Goal: Book appointment/travel/reservation

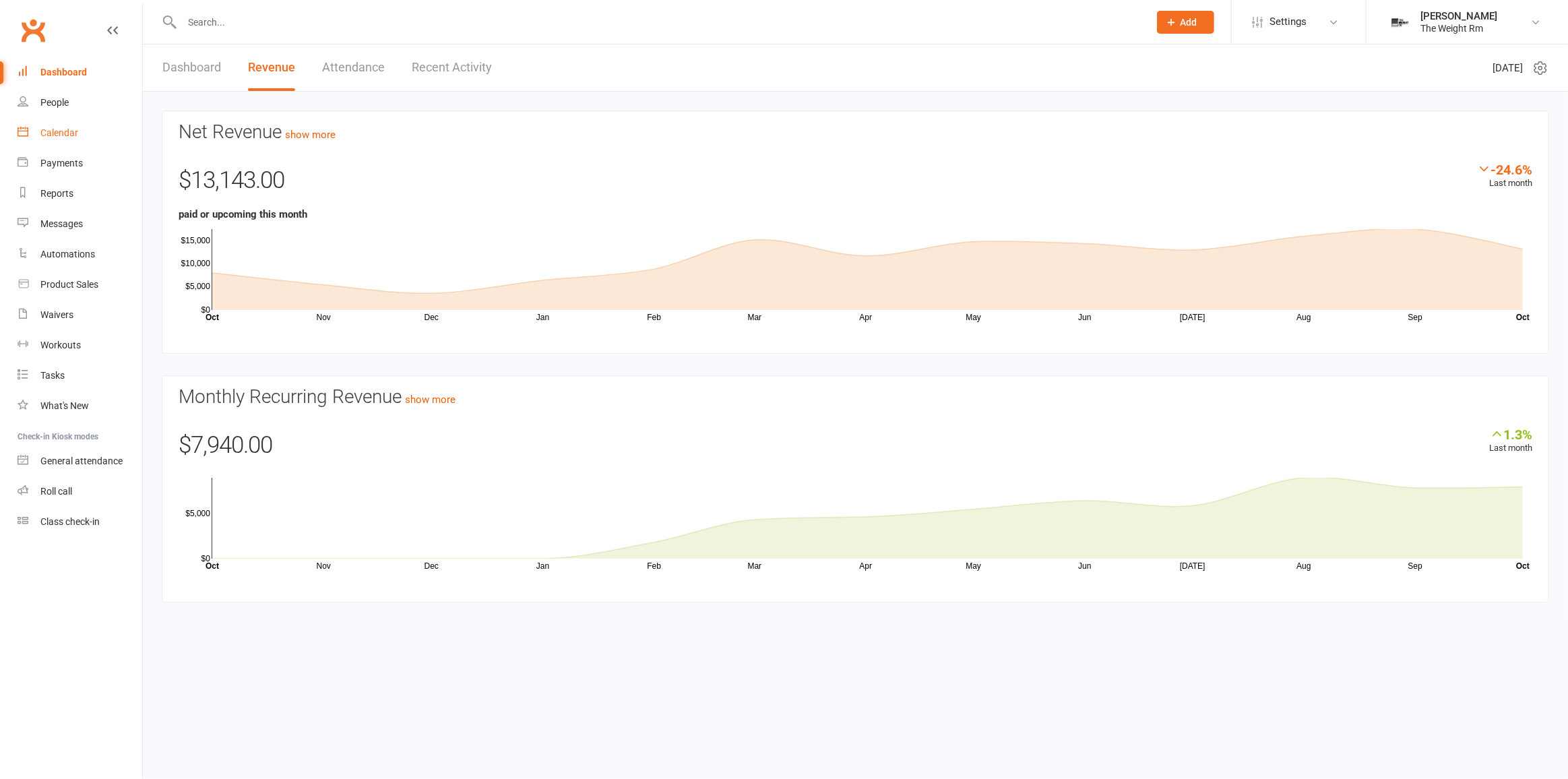
click at [99, 134] on link "Calendar" at bounding box center [80, 133] width 125 height 31
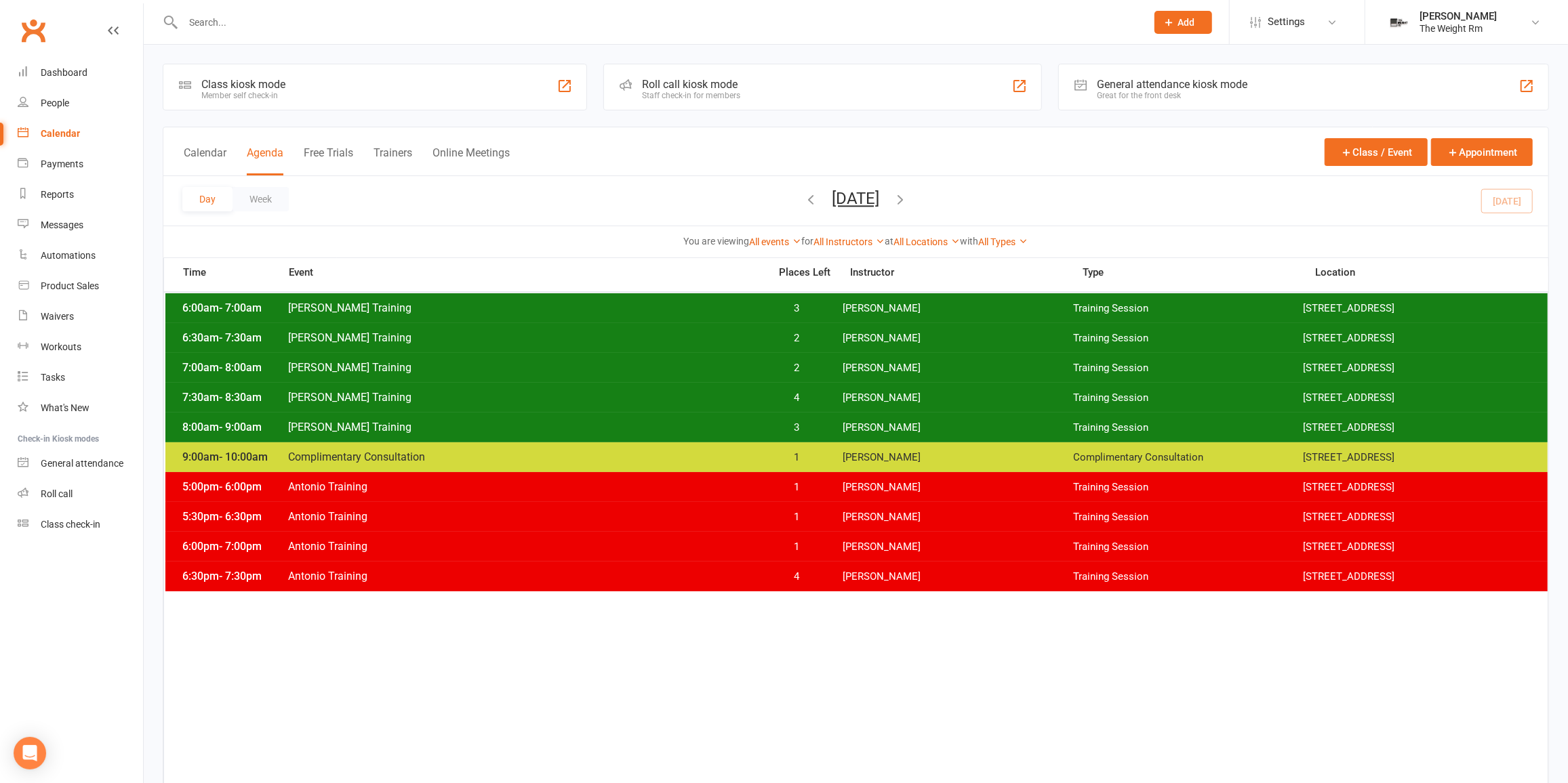
click at [908, 202] on icon "button" at bounding box center [901, 199] width 15 height 15
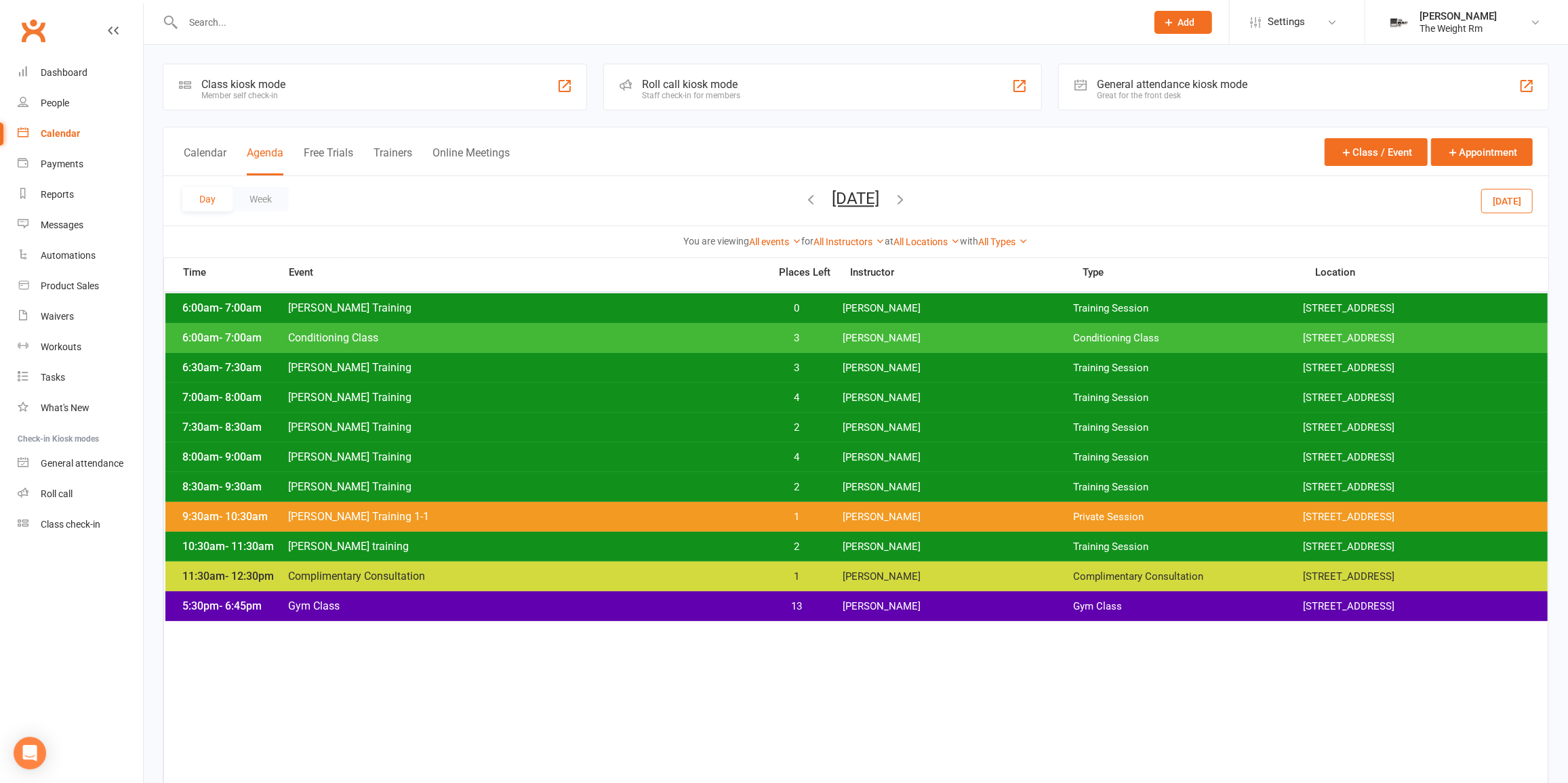
click at [899, 309] on span "[PERSON_NAME]" at bounding box center [957, 308] width 231 height 12
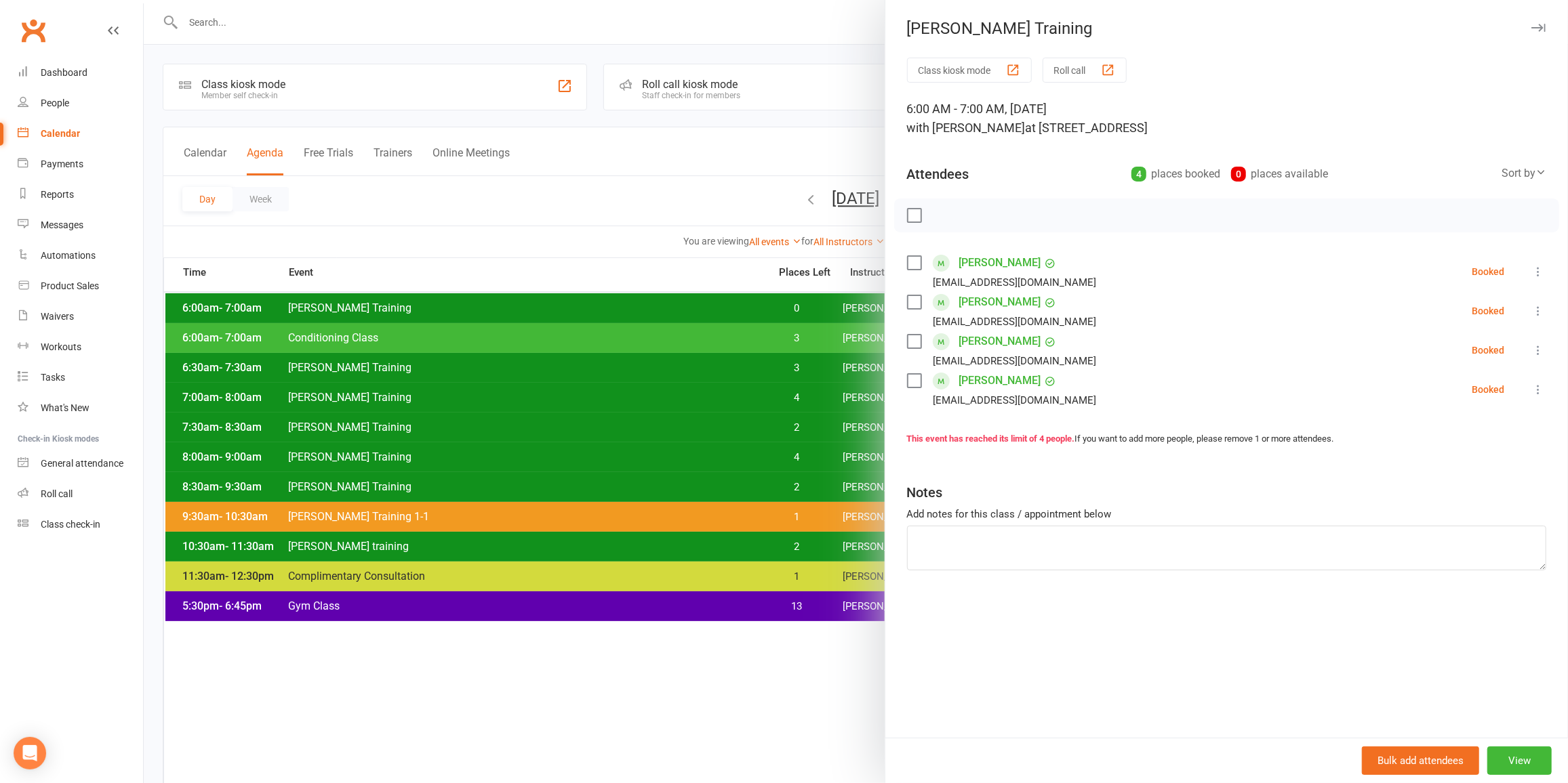
click at [809, 311] on div at bounding box center [855, 392] width 1424 height 783
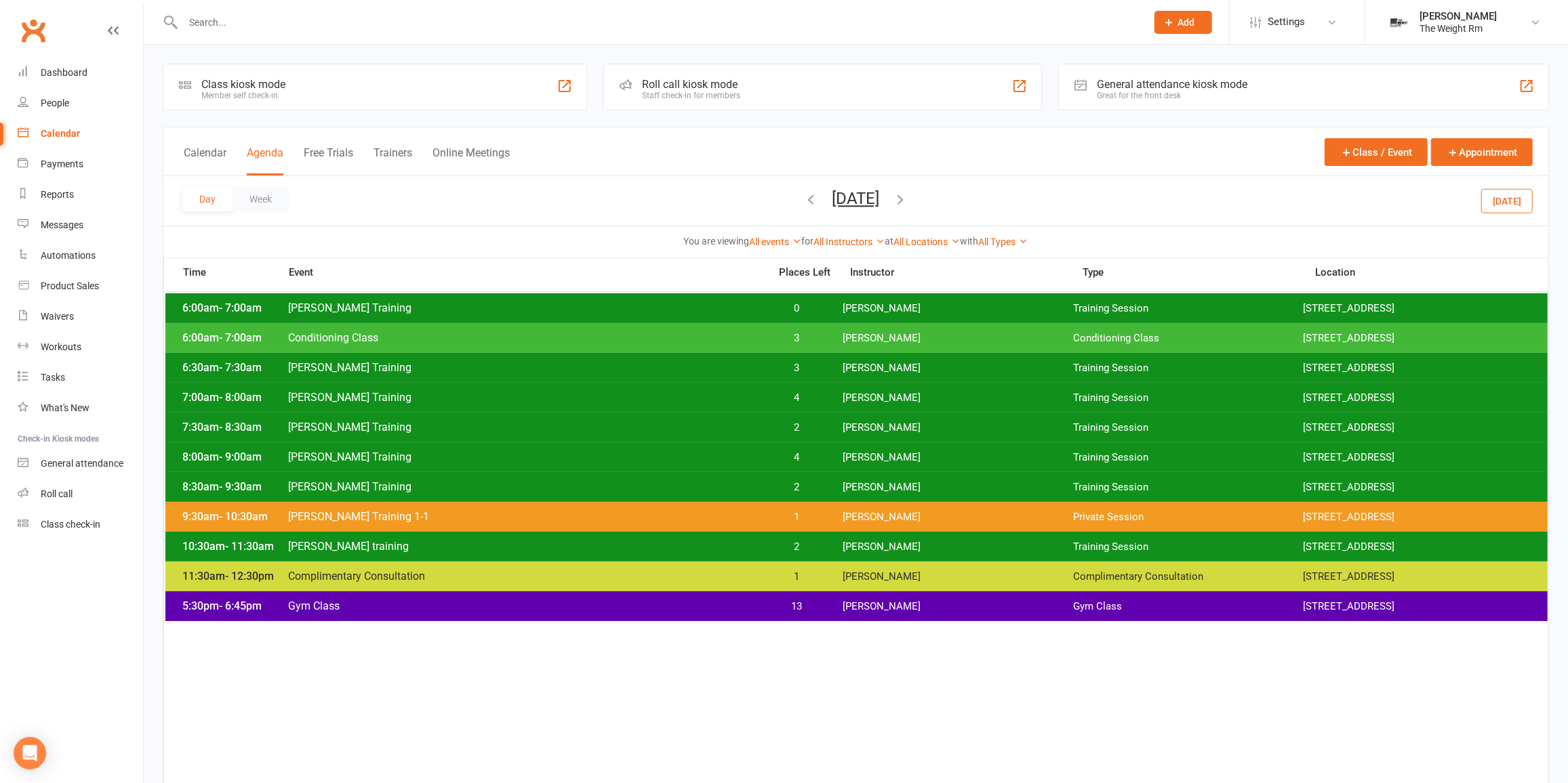
click at [824, 341] on span "3" at bounding box center [796, 338] width 71 height 12
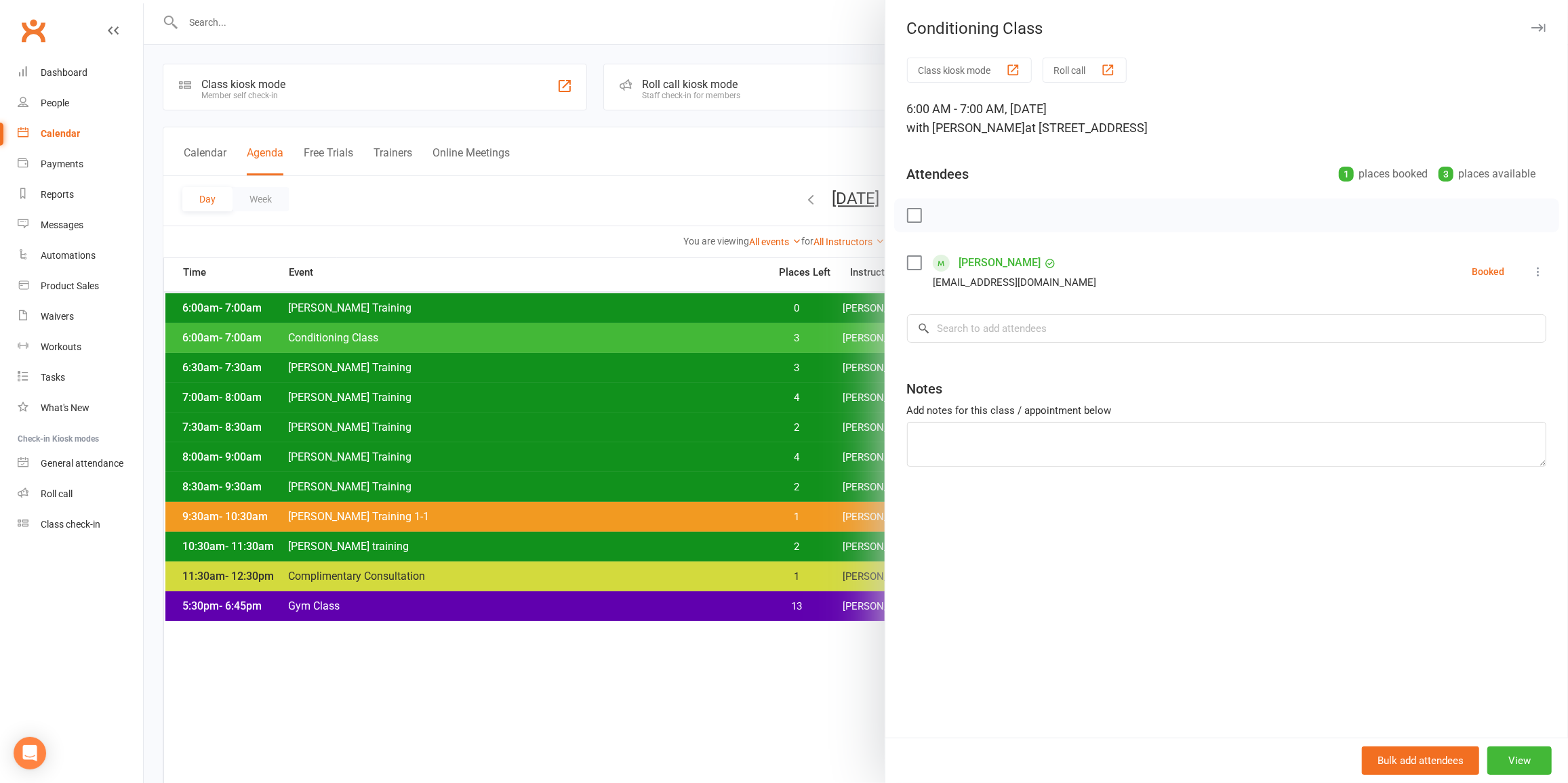
click at [766, 337] on div at bounding box center [855, 392] width 1424 height 783
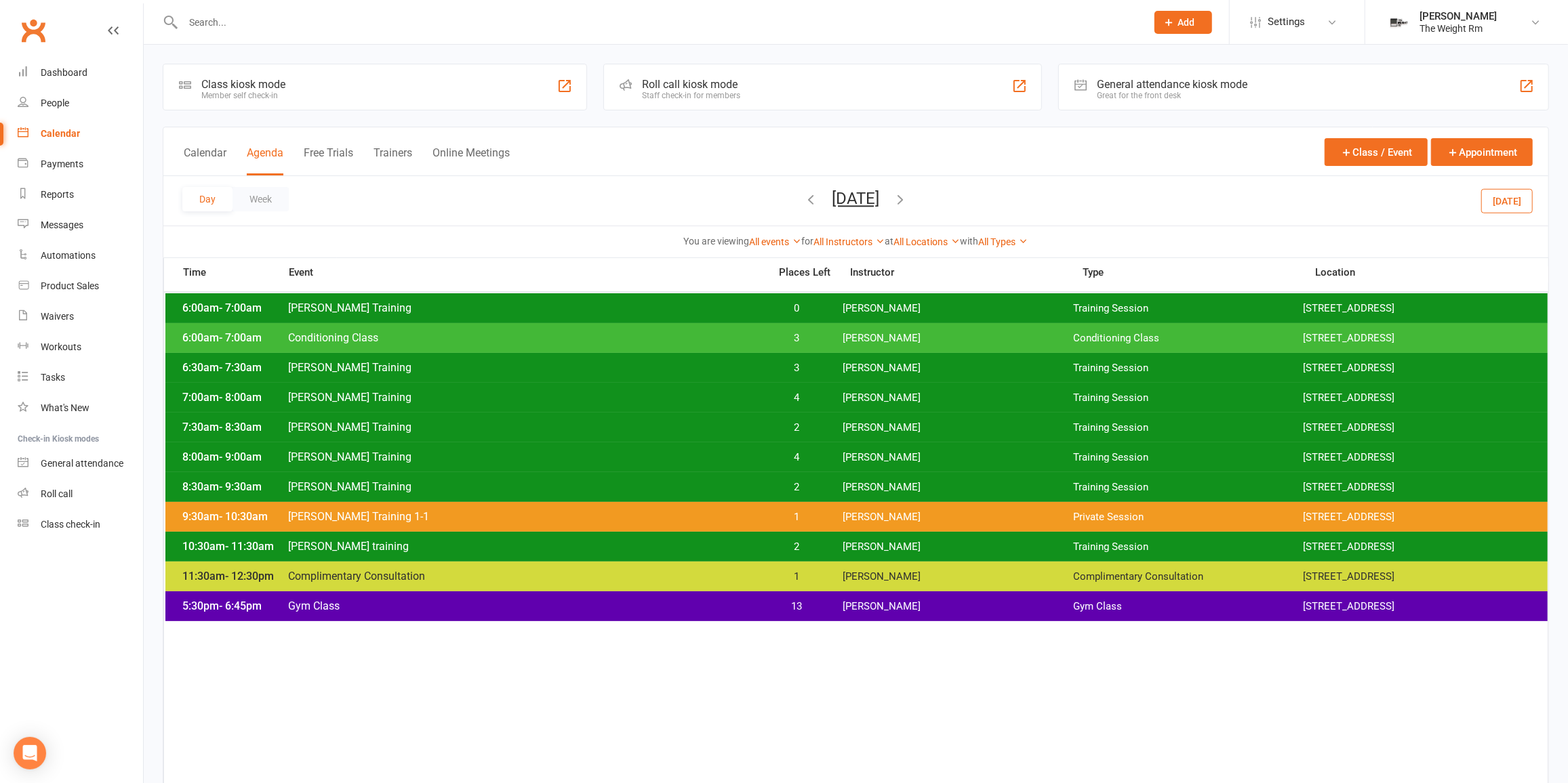
click at [776, 363] on span "3" at bounding box center [796, 367] width 71 height 12
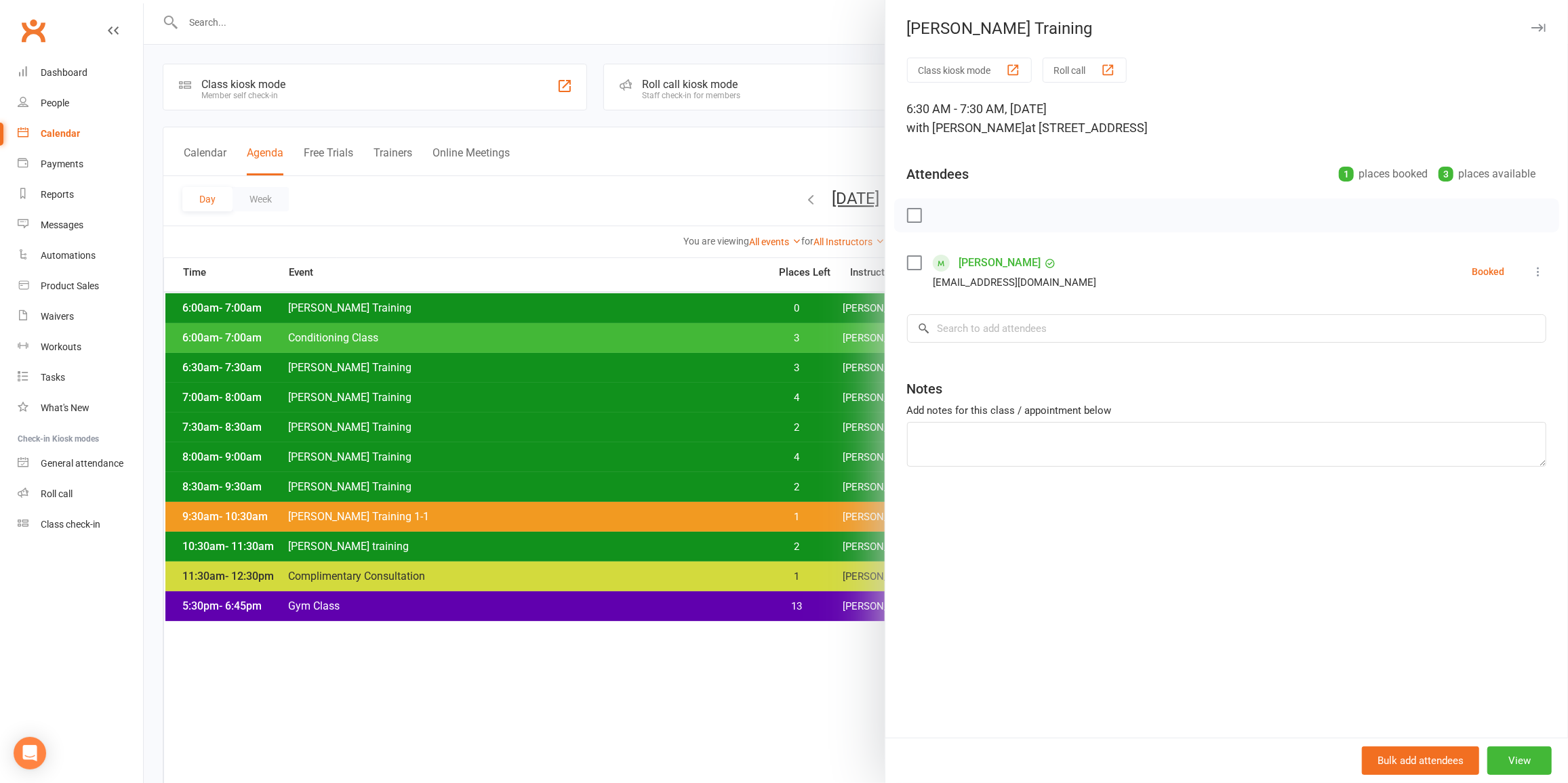
click at [773, 365] on div at bounding box center [855, 392] width 1424 height 783
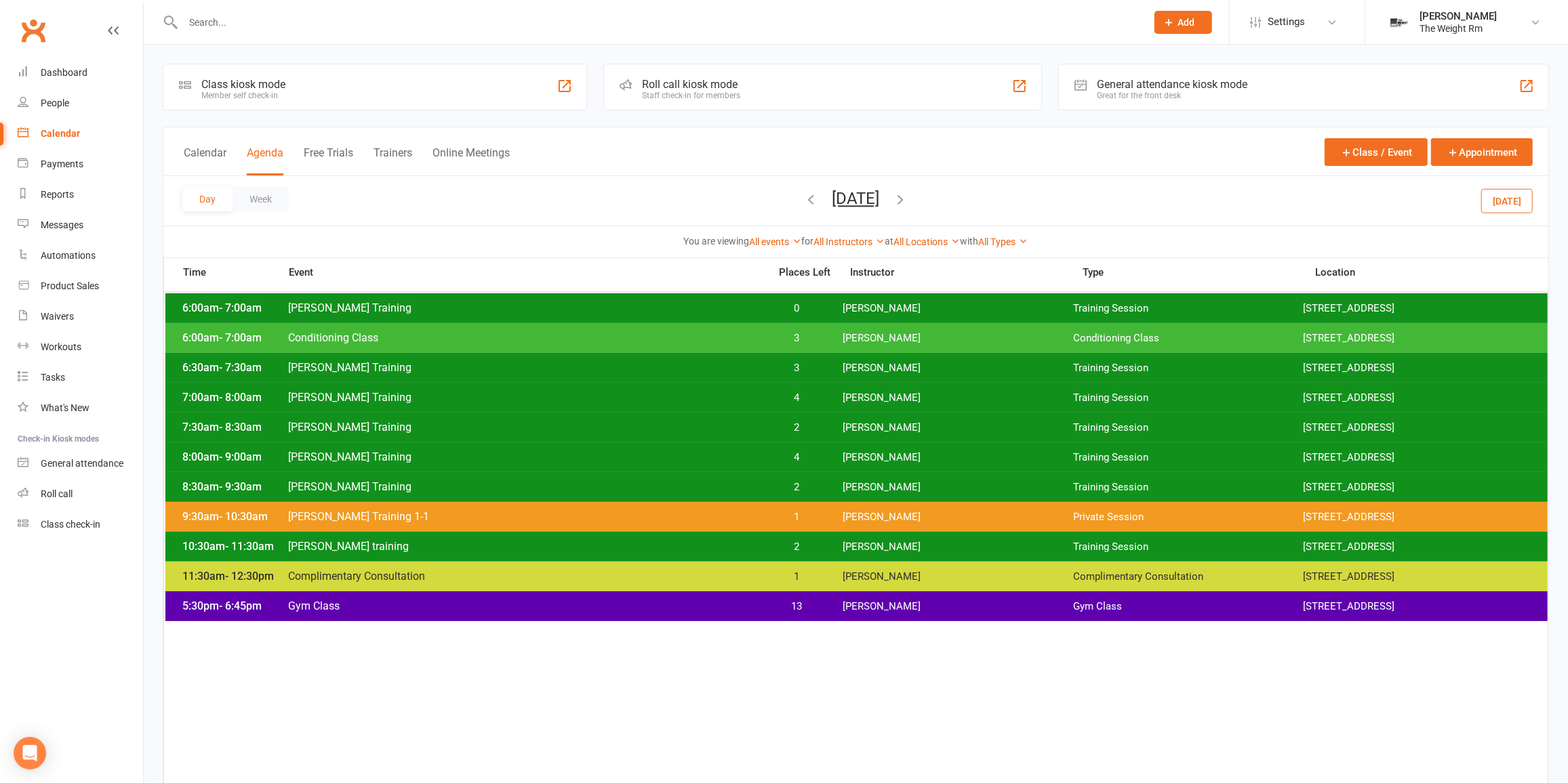
click at [782, 393] on span "4" at bounding box center [796, 397] width 71 height 12
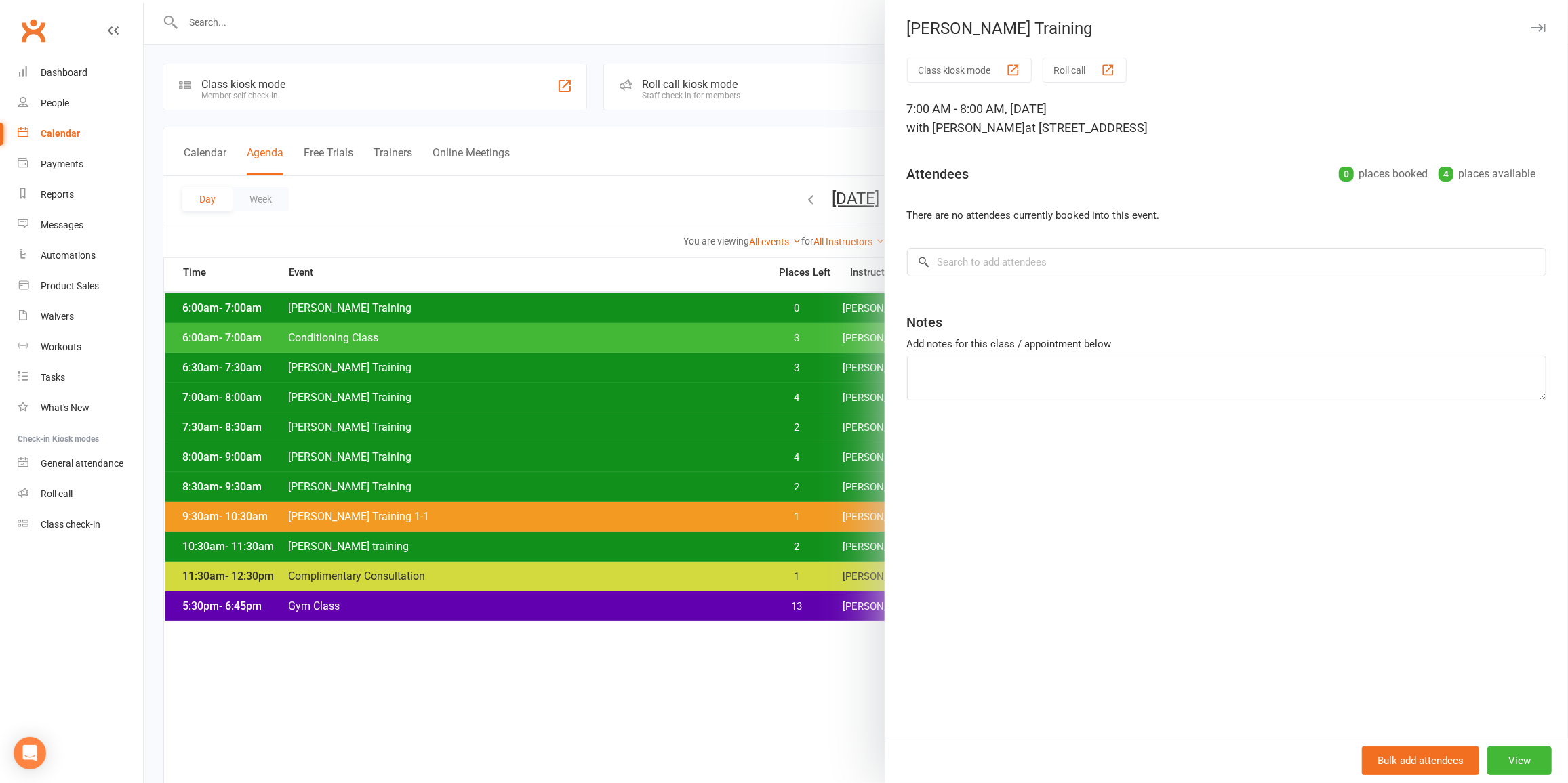
click at [783, 393] on div at bounding box center [855, 392] width 1424 height 783
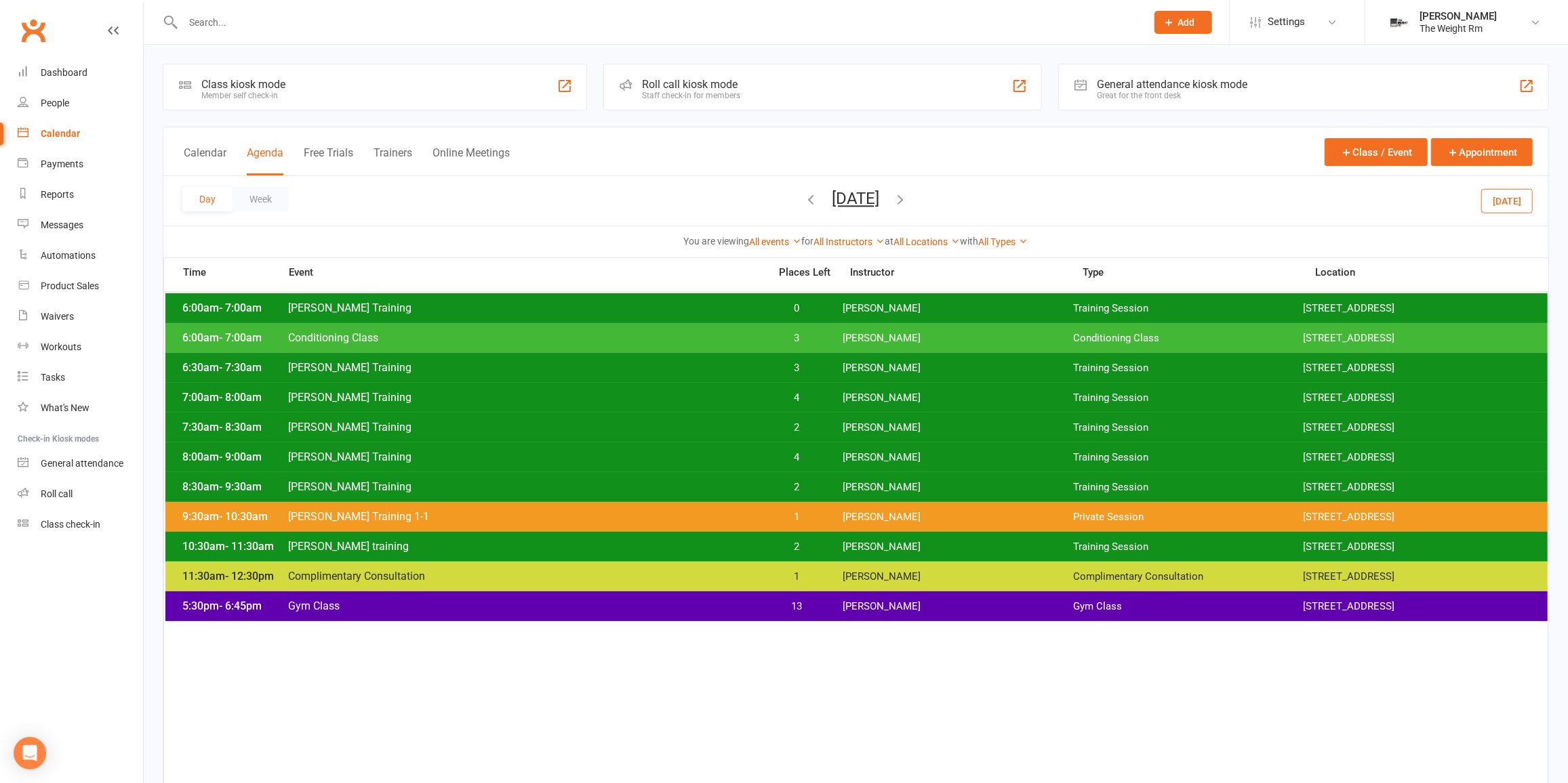
click at [779, 421] on span "2" at bounding box center [796, 427] width 71 height 12
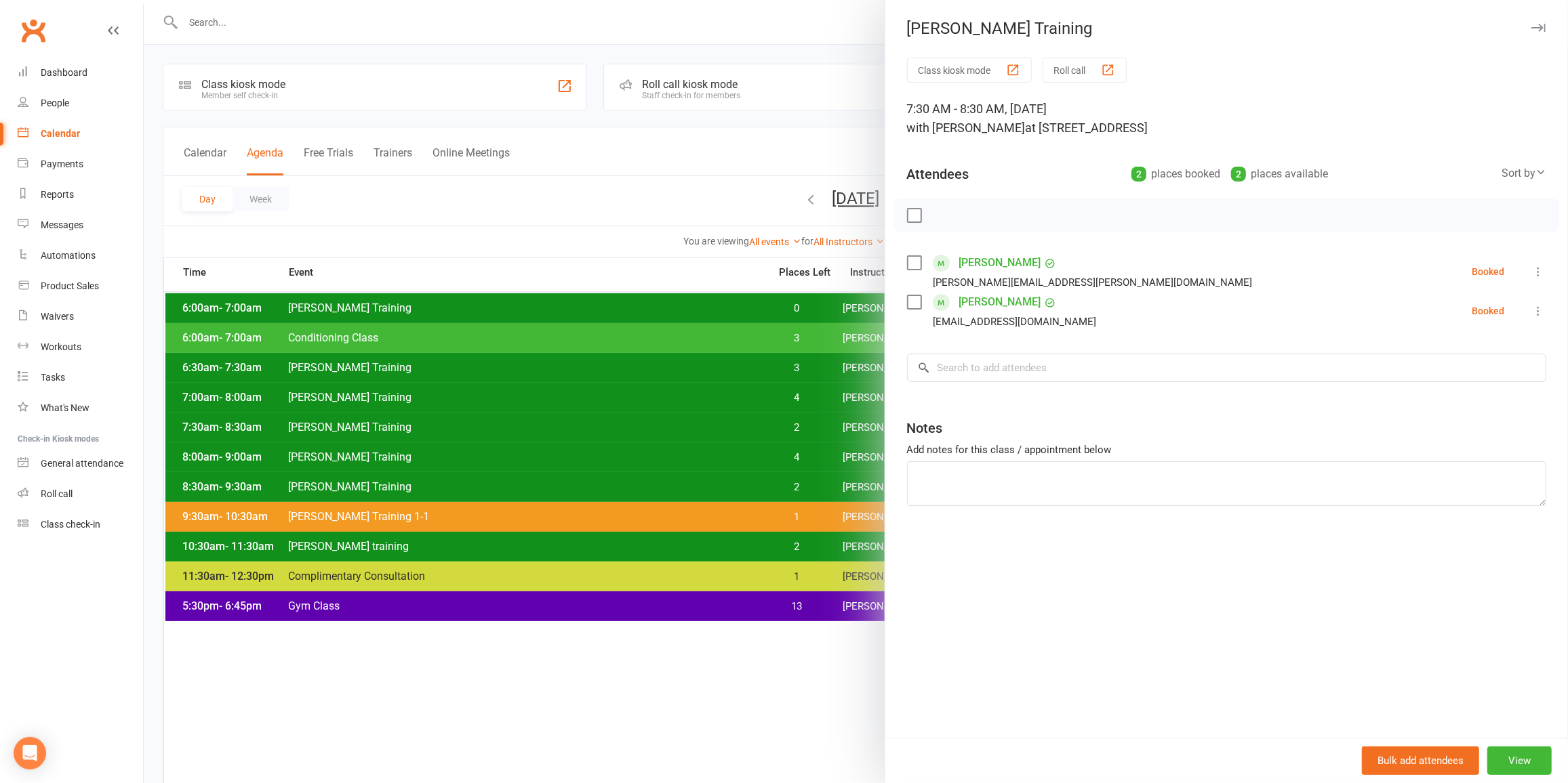
click at [777, 423] on div at bounding box center [855, 392] width 1424 height 783
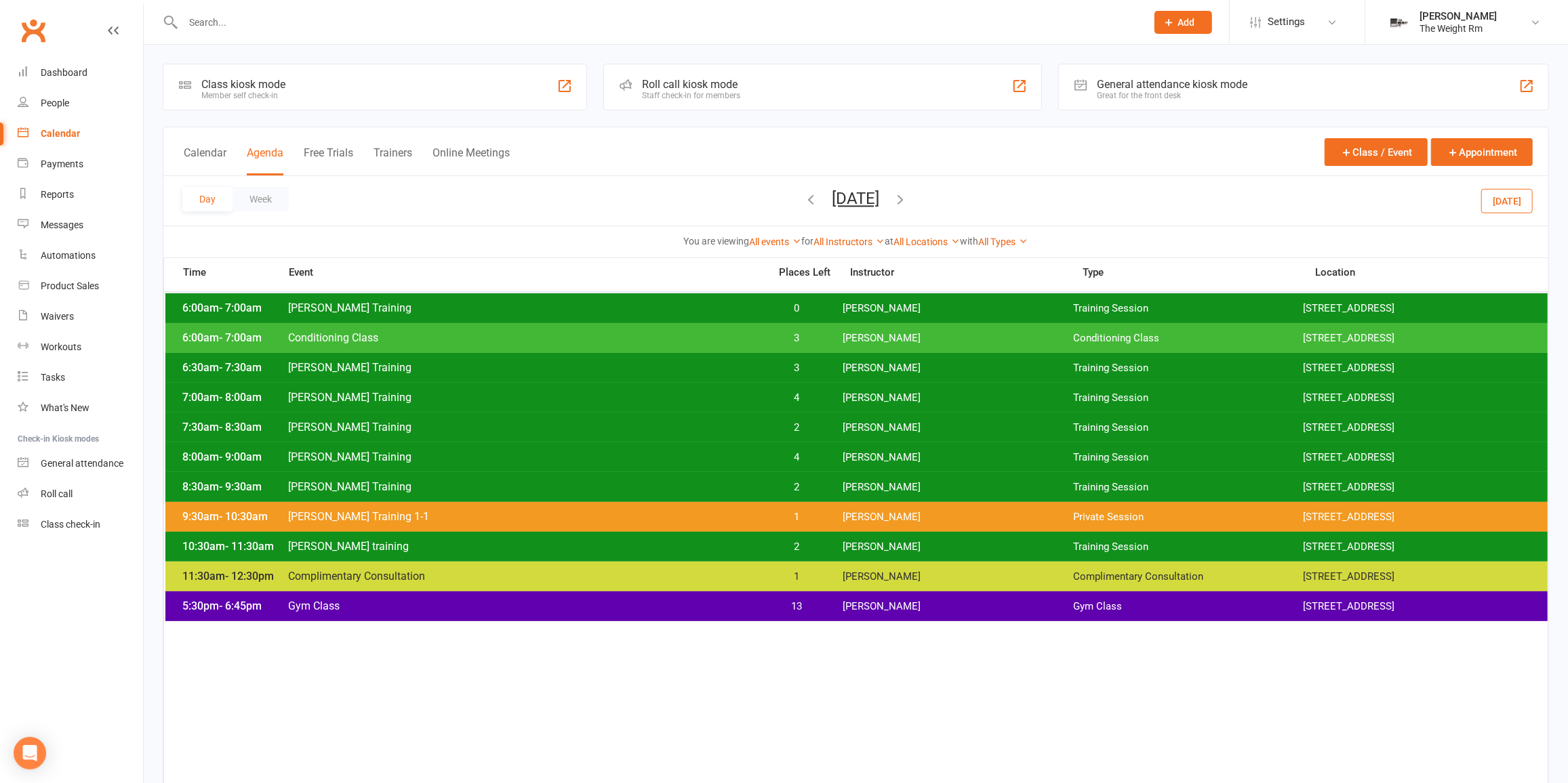
click at [778, 476] on div "8:30am - 9:30am [PERSON_NAME] Training 2 [PERSON_NAME] Training Session [STREET…" at bounding box center [856, 487] width 1382 height 30
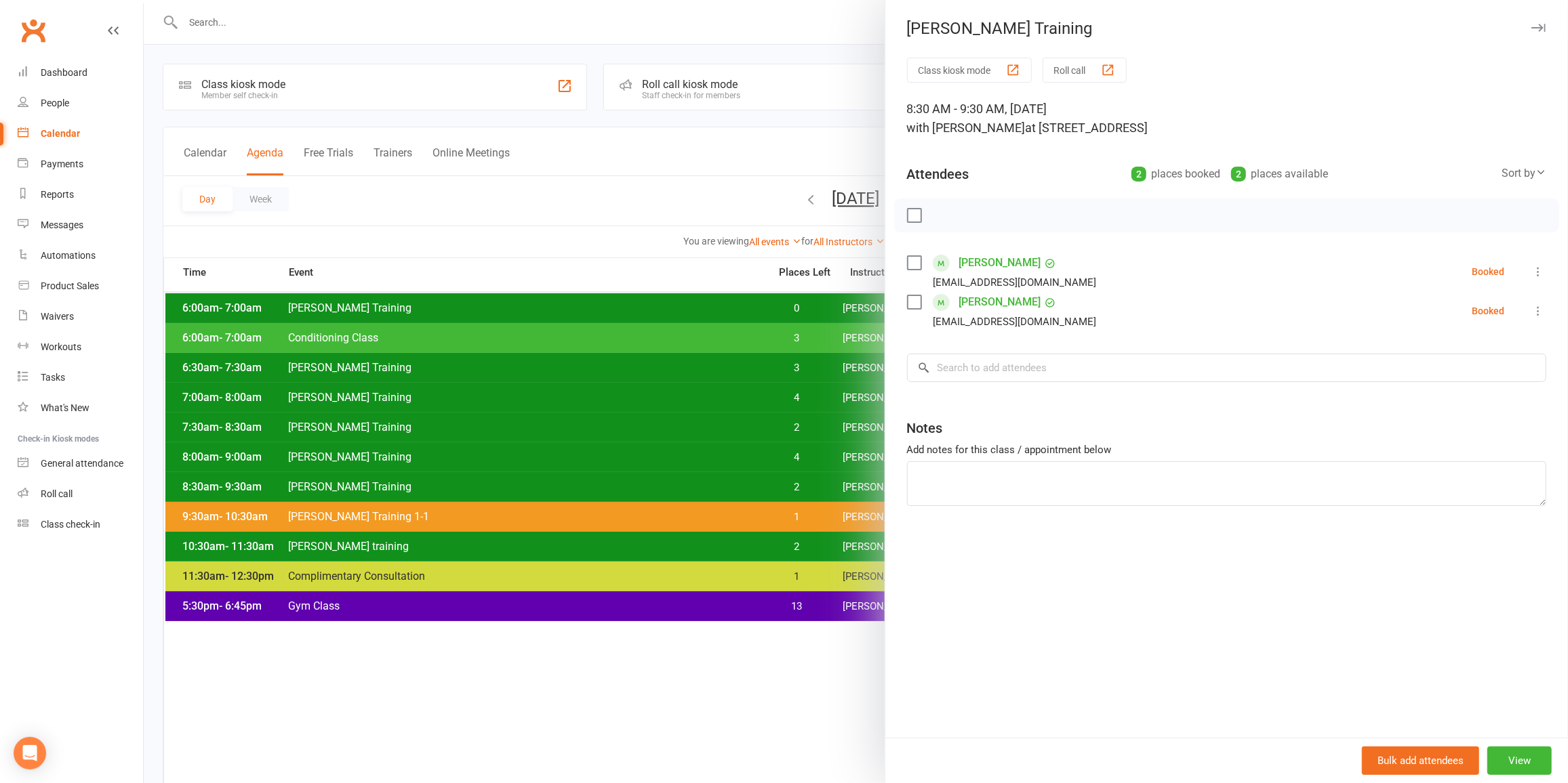
click at [777, 481] on div at bounding box center [855, 392] width 1424 height 783
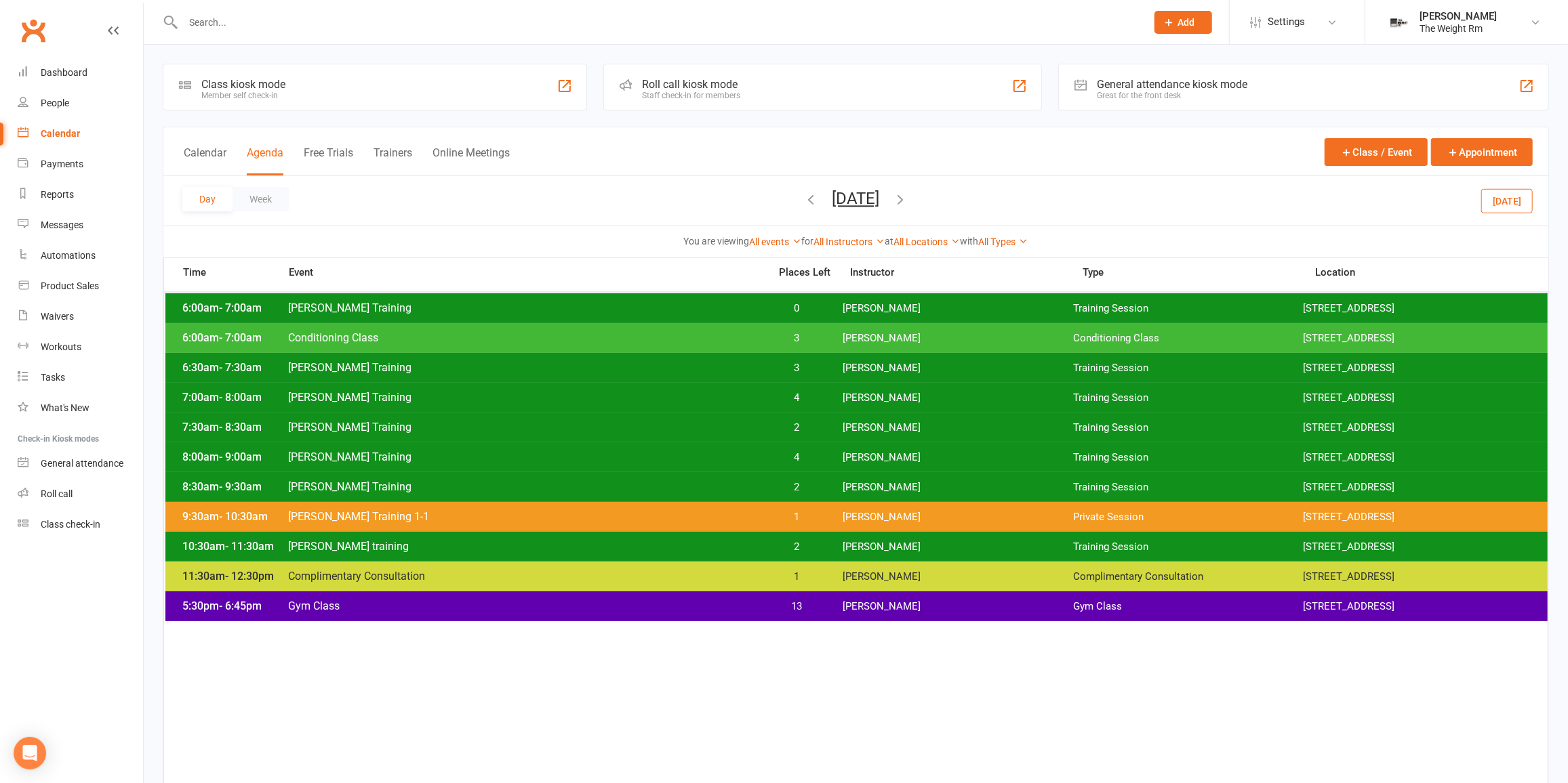
click at [777, 538] on div "10:30am - 11:30am [PERSON_NAME] training 2 [PERSON_NAME] Training Session [STRE…" at bounding box center [856, 547] width 1382 height 30
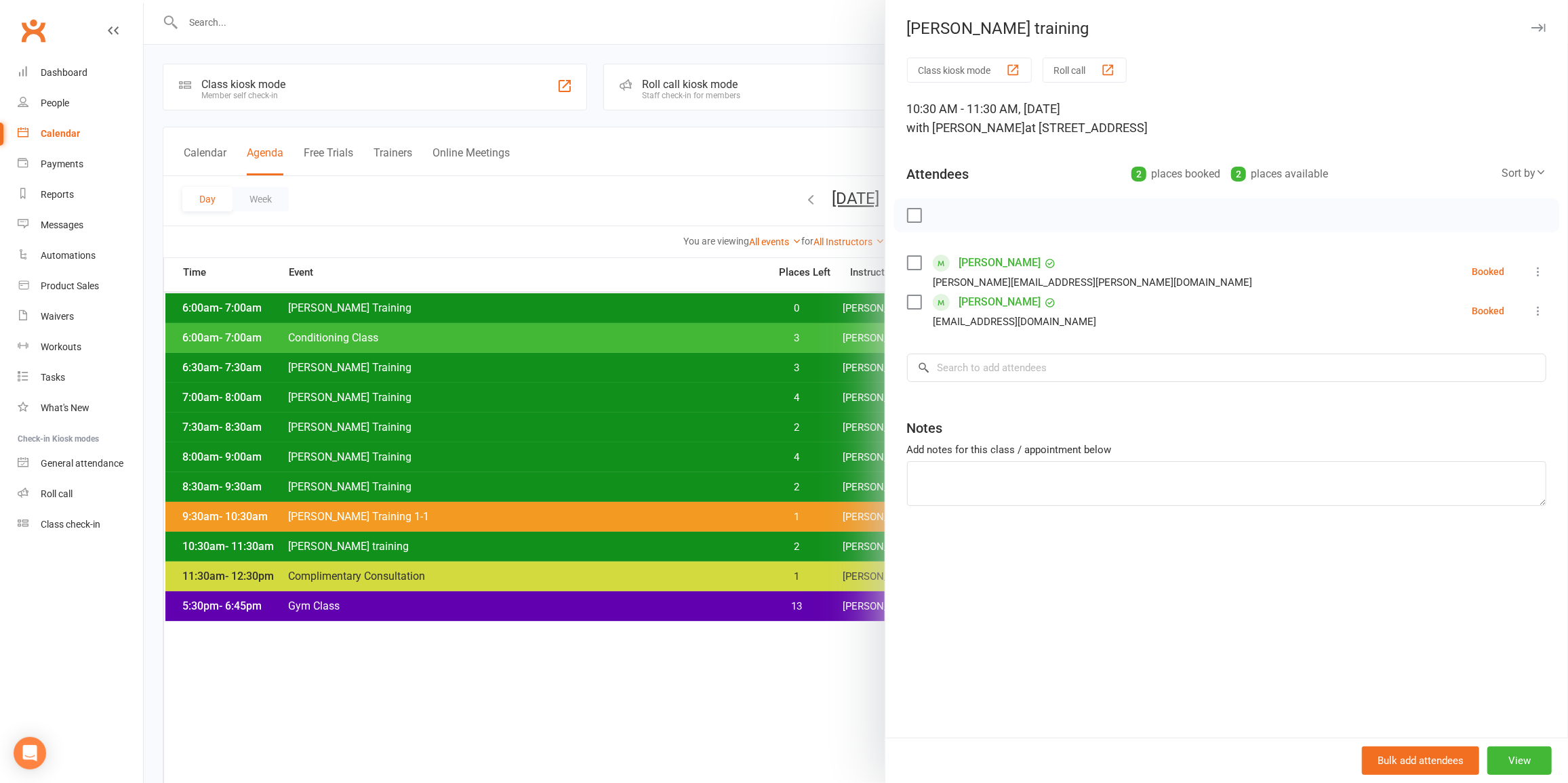
click at [772, 541] on div at bounding box center [855, 392] width 1424 height 783
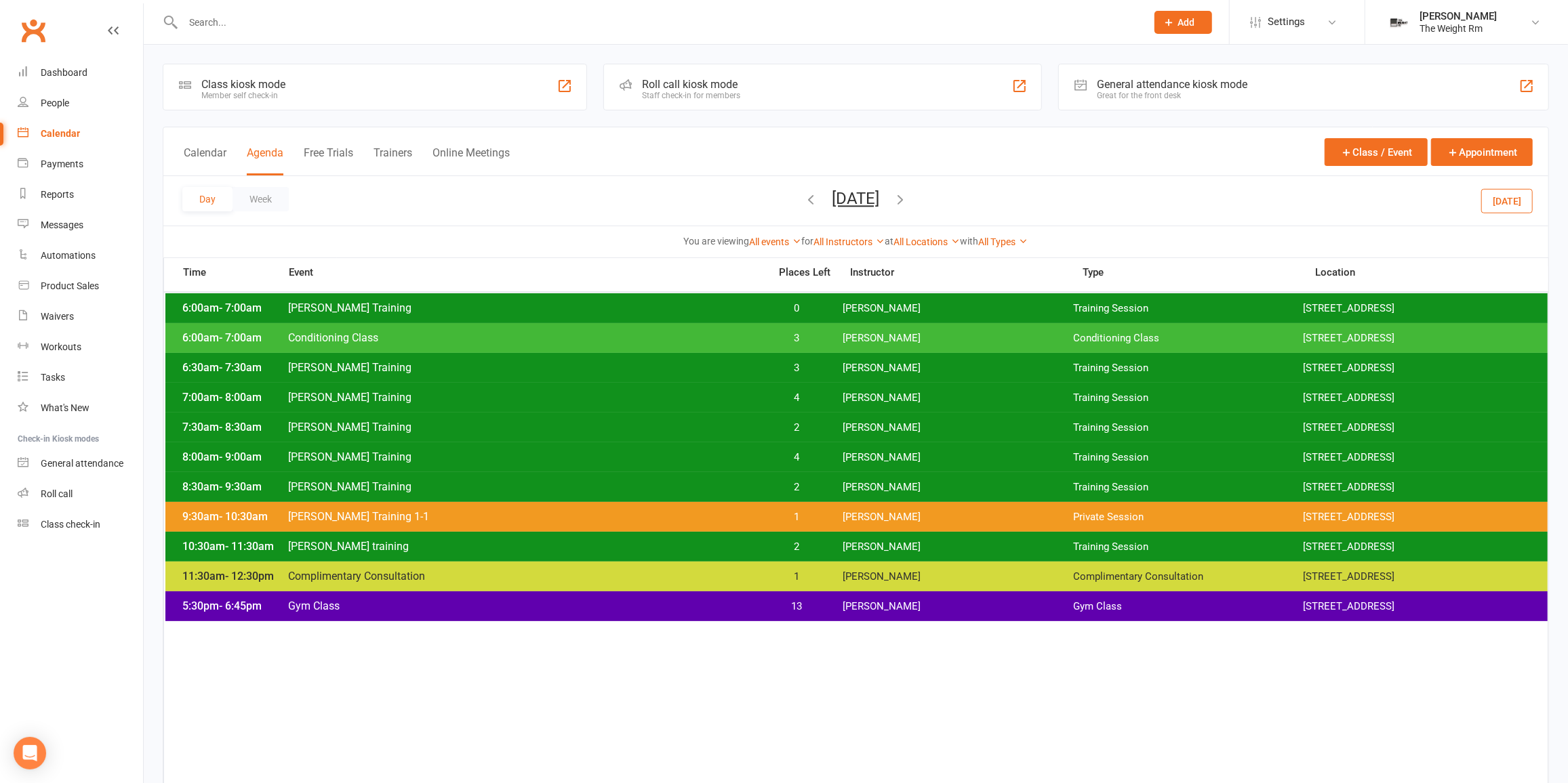
click at [783, 503] on div "9:30am - 10:30am [PERSON_NAME] Training 1-1 1 [PERSON_NAME] Private Session [ST…" at bounding box center [856, 517] width 1382 height 30
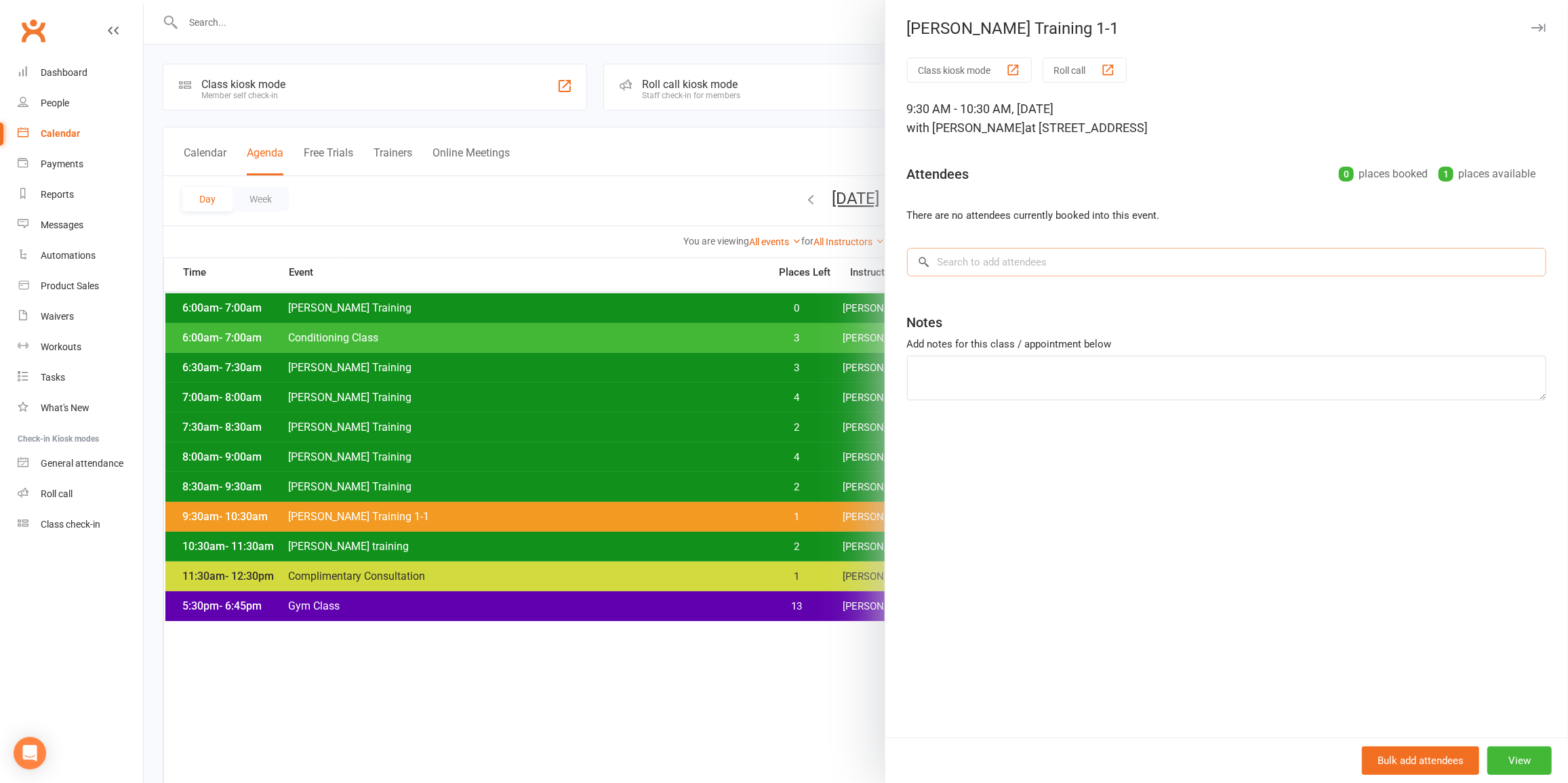
click at [1150, 260] on input "search" at bounding box center [1226, 262] width 639 height 28
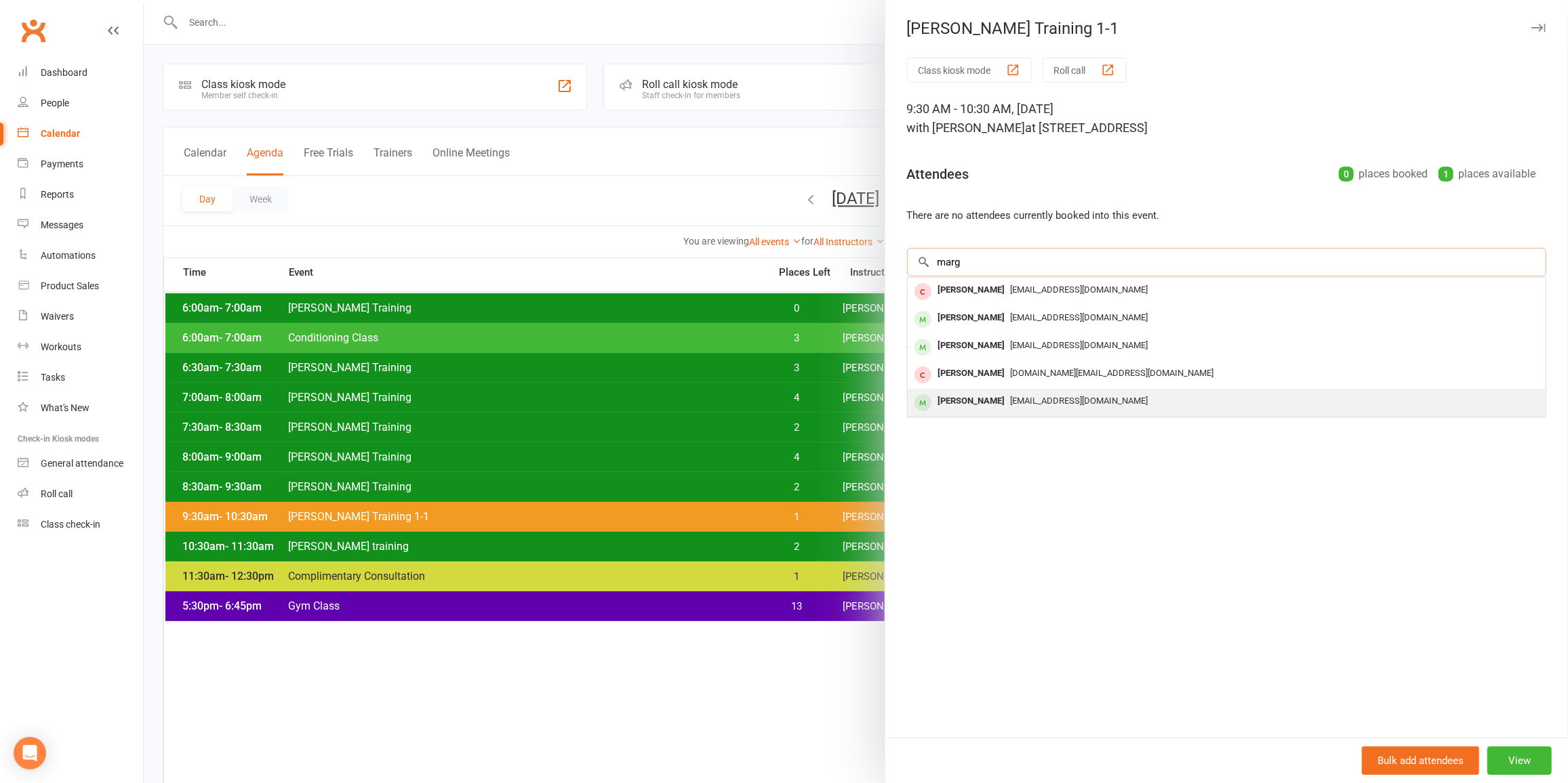
type input "marg"
click at [1034, 409] on div "[EMAIL_ADDRESS][DOMAIN_NAME]" at bounding box center [1226, 401] width 627 height 20
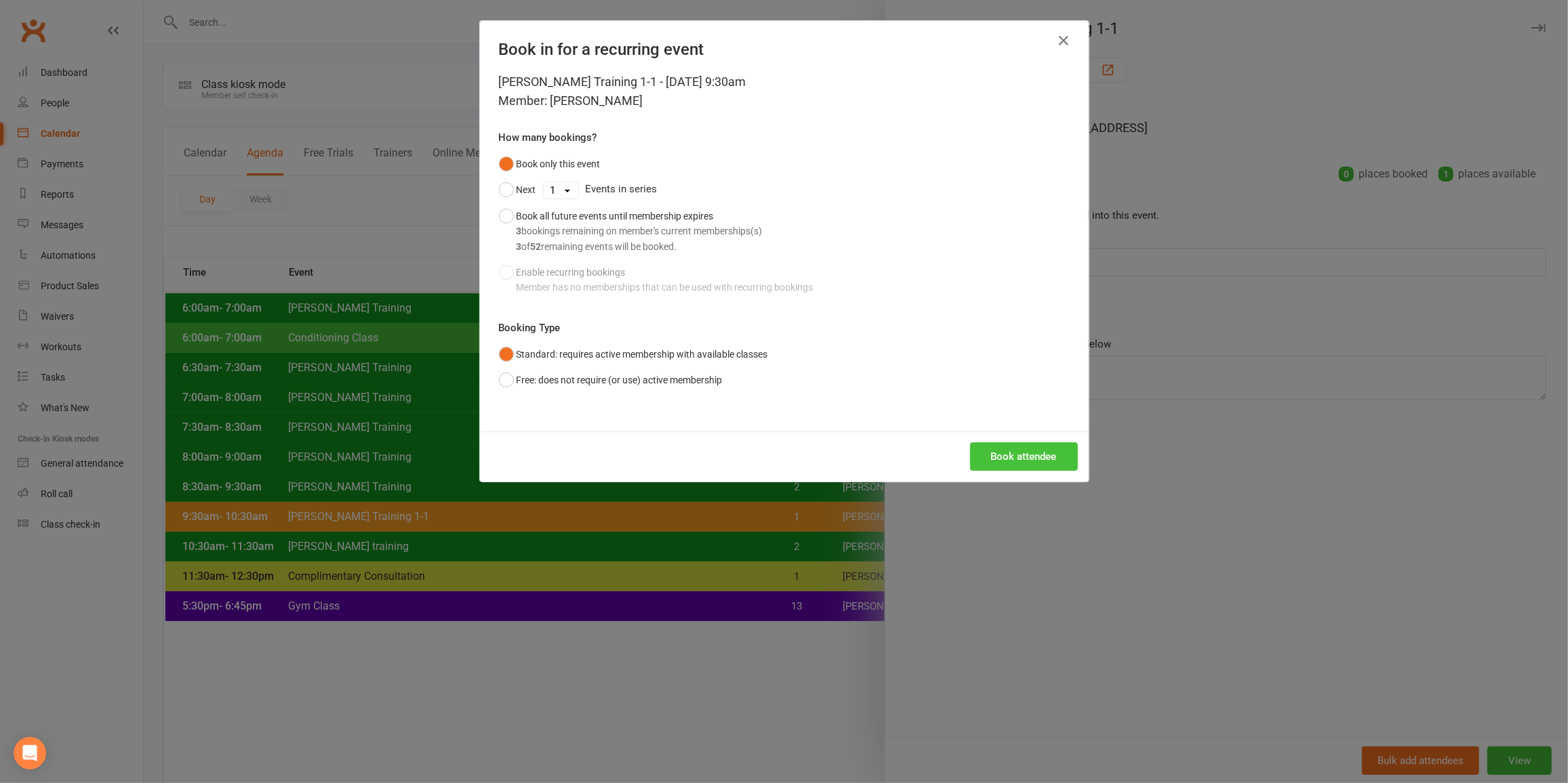
click at [1027, 451] on button "Book attendee" at bounding box center [1023, 456] width 107 height 28
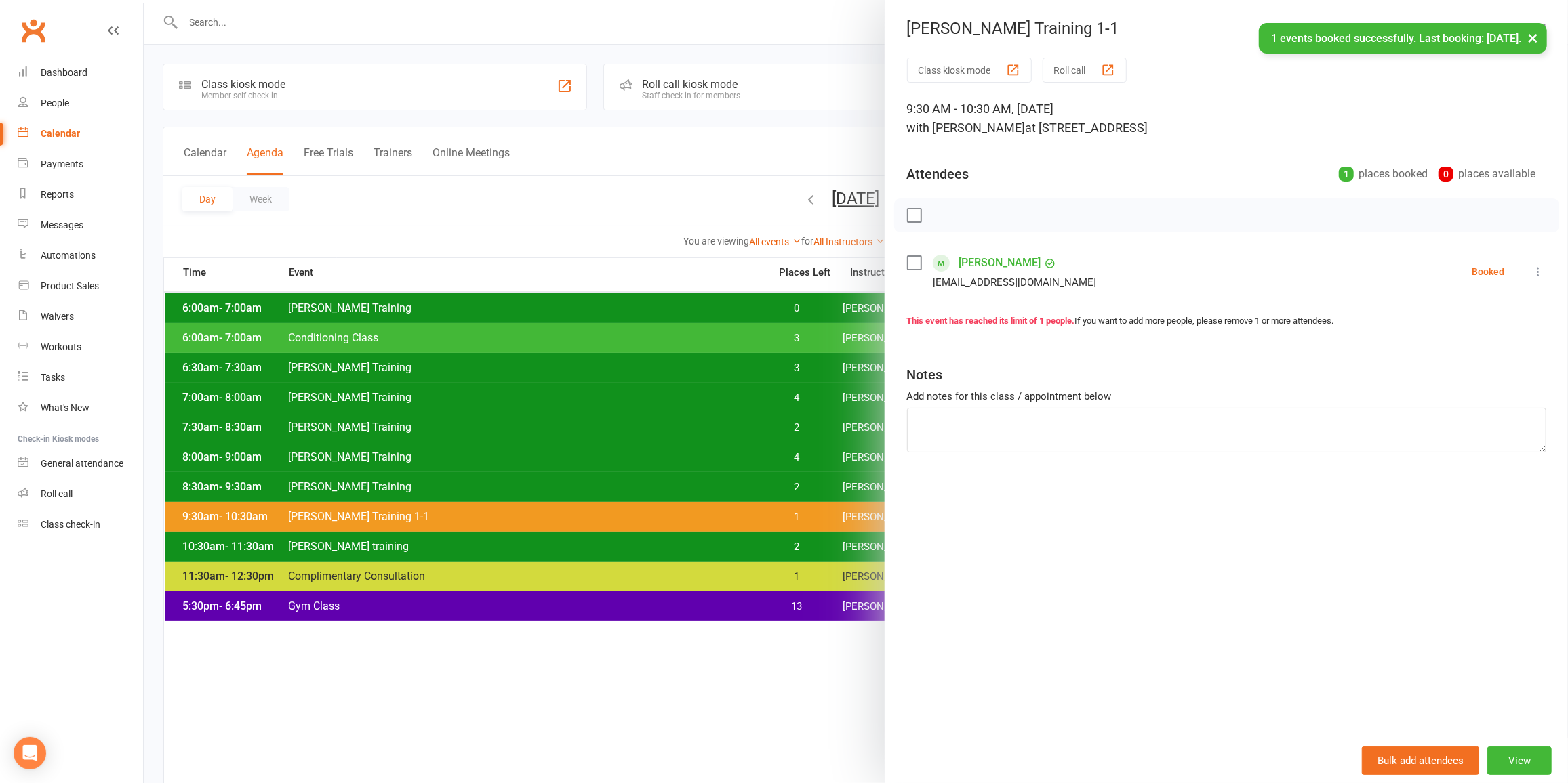
click at [1538, 46] on button "×" at bounding box center [1532, 37] width 24 height 29
click at [1531, 31] on icon "button" at bounding box center [1538, 27] width 14 height 8
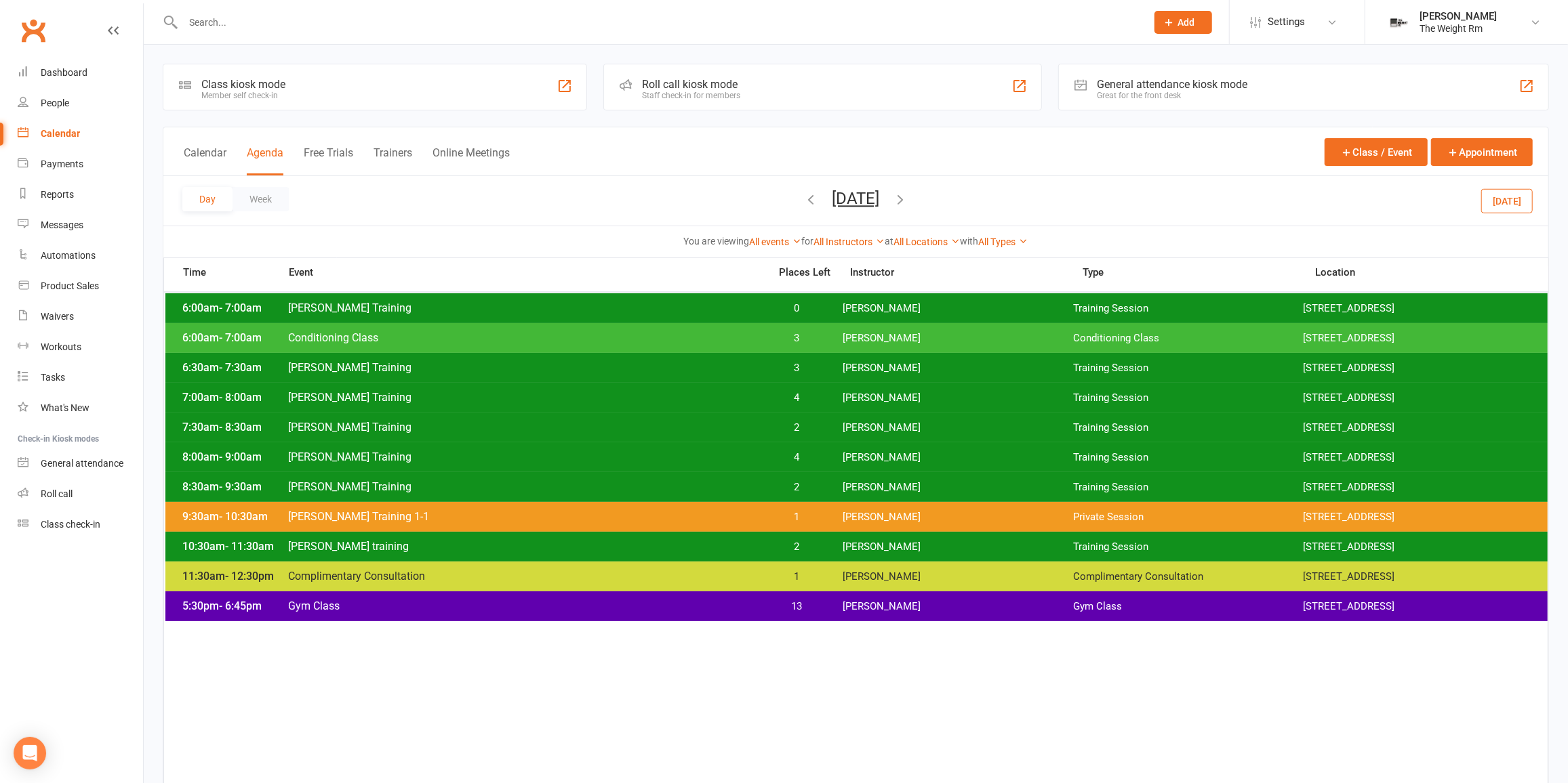
click at [886, 612] on div "5:30pm - 6:45pm Gym Class 13 [PERSON_NAME] Gym Class [STREET_ADDRESS]" at bounding box center [856, 606] width 1382 height 30
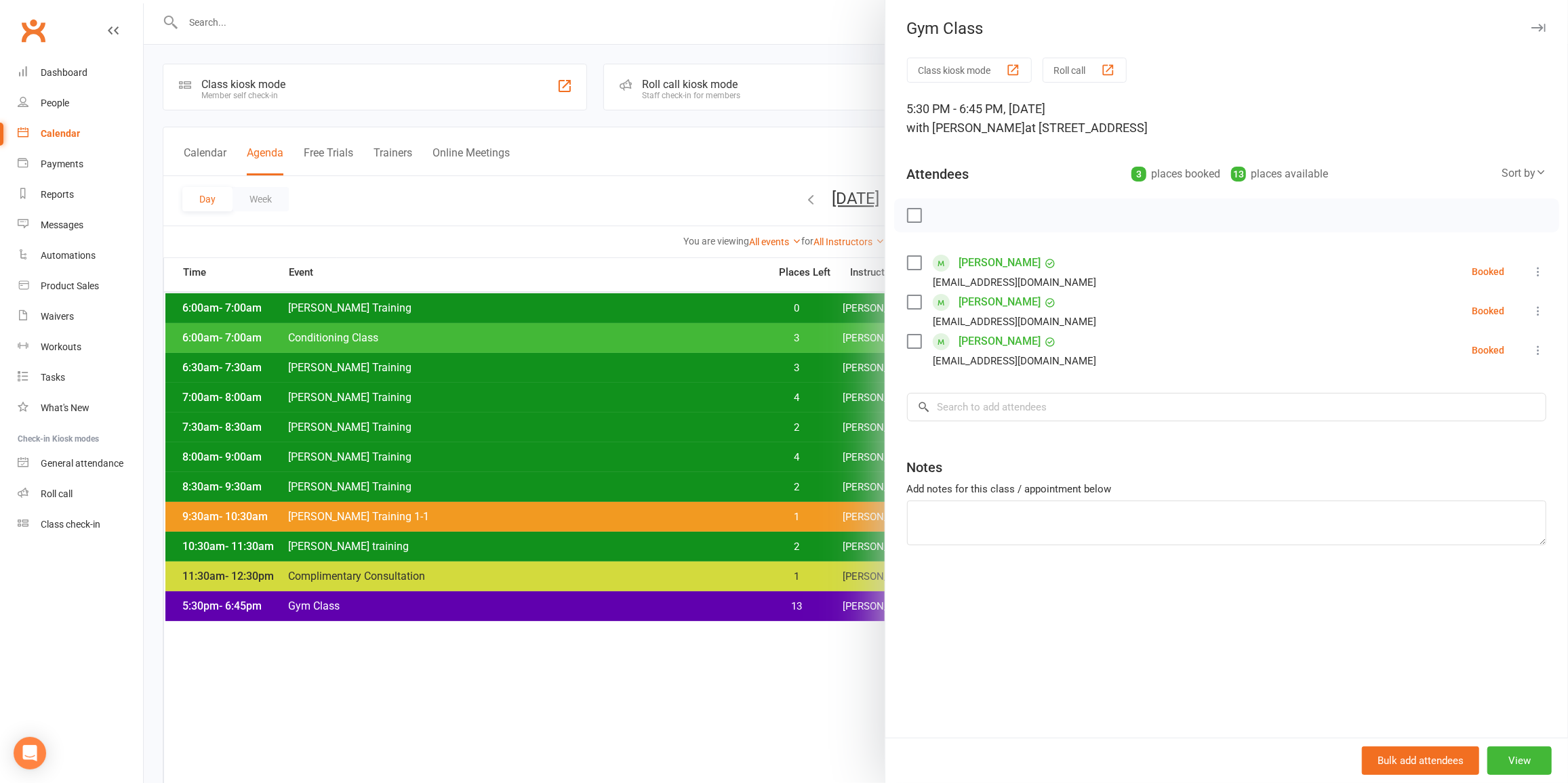
click at [796, 533] on div at bounding box center [855, 392] width 1424 height 783
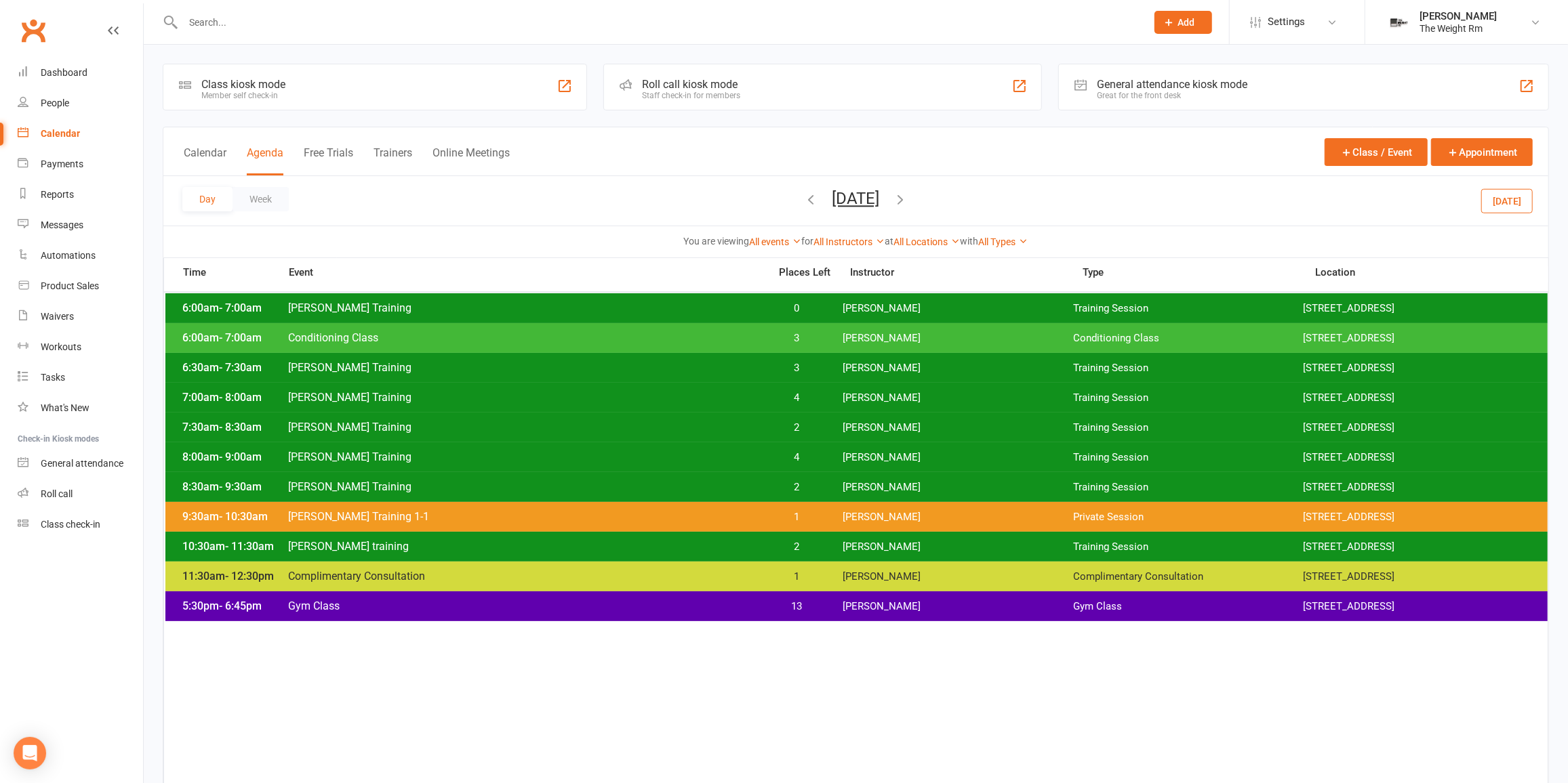
click at [827, 595] on div "5:30pm - 6:45pm Gym Class 13 [PERSON_NAME] Gym Class [STREET_ADDRESS]" at bounding box center [856, 606] width 1382 height 30
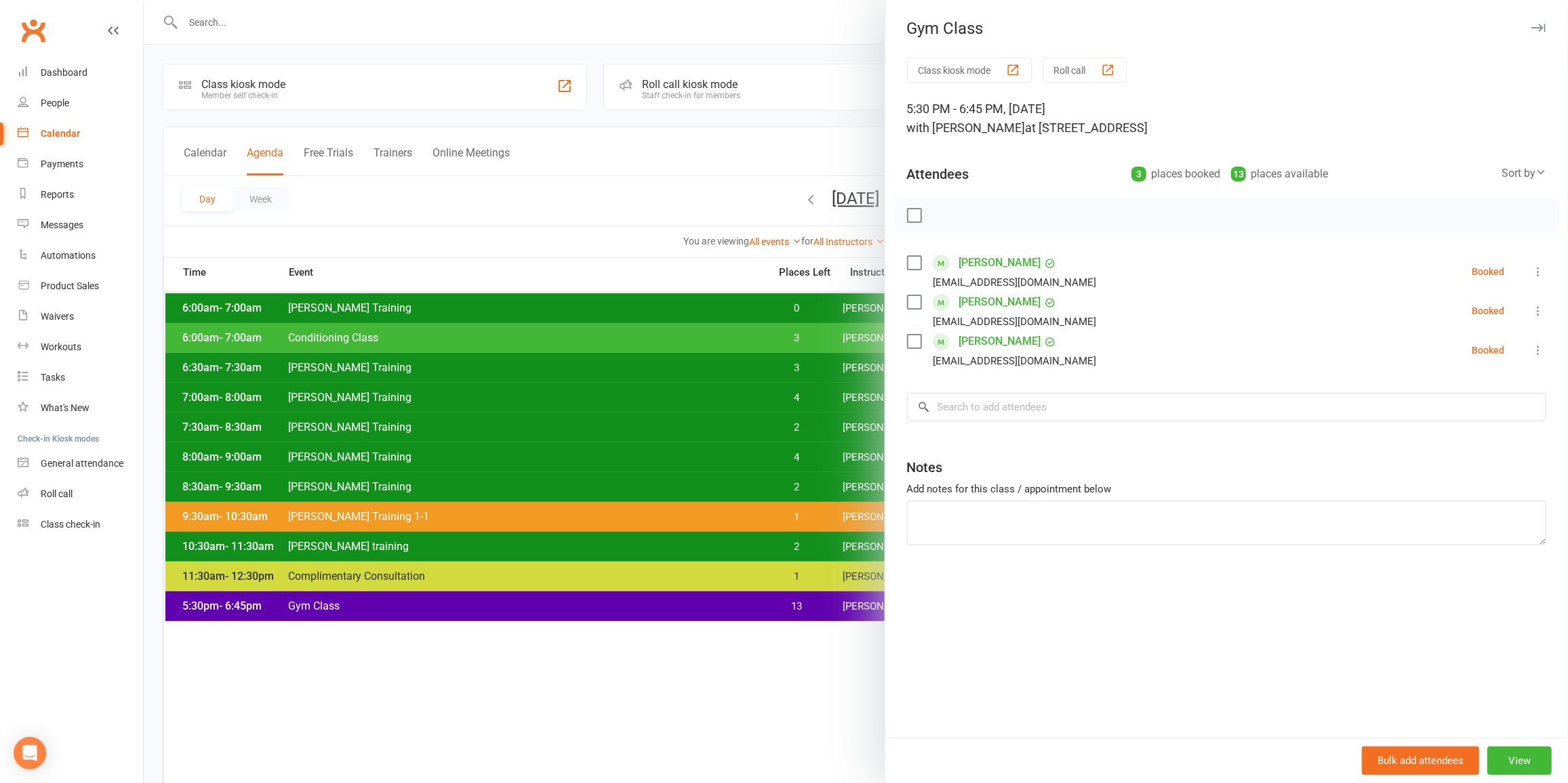
click at [812, 596] on div at bounding box center [855, 392] width 1424 height 783
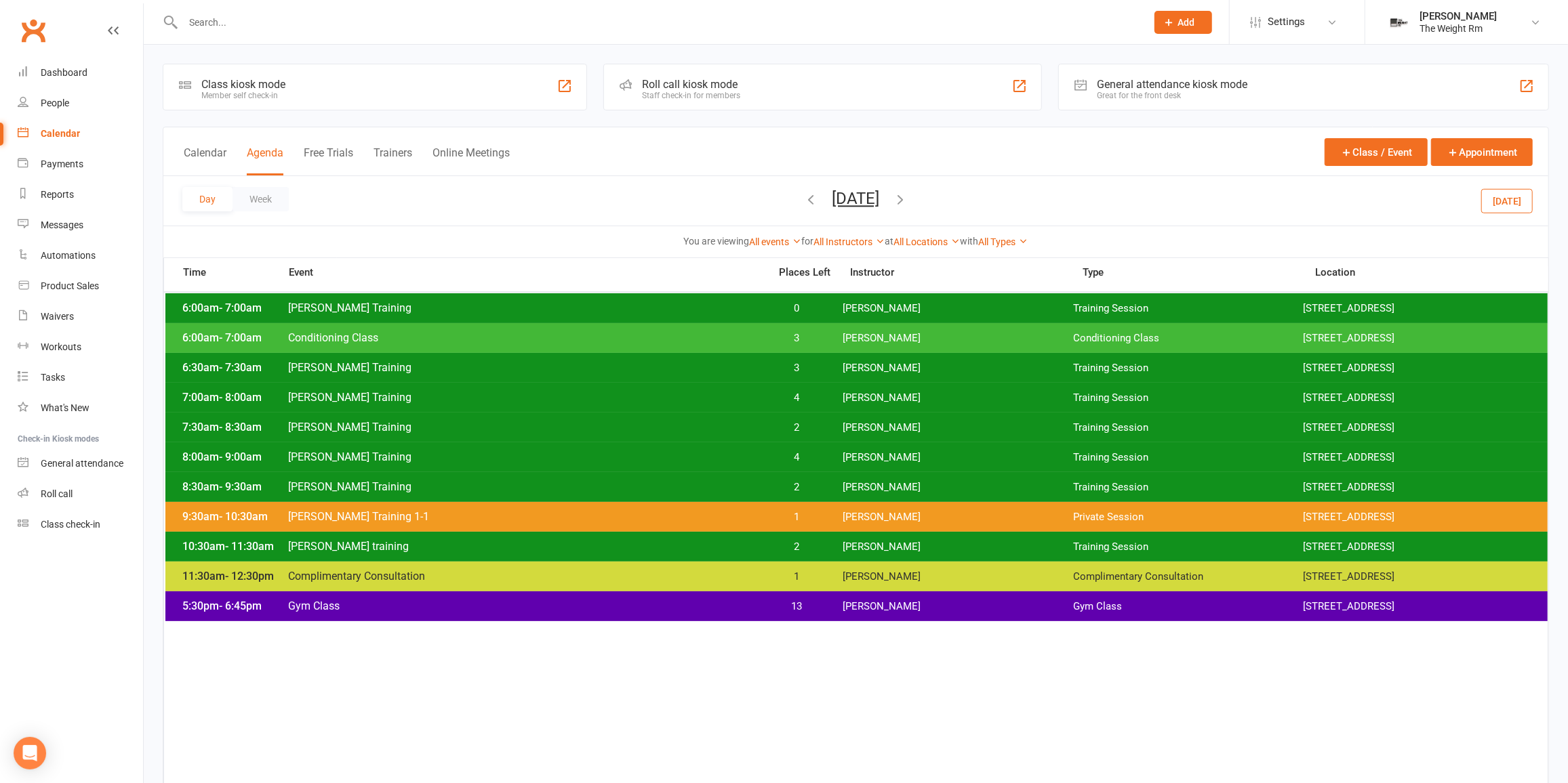
click at [869, 306] on span "[PERSON_NAME]" at bounding box center [957, 308] width 231 height 12
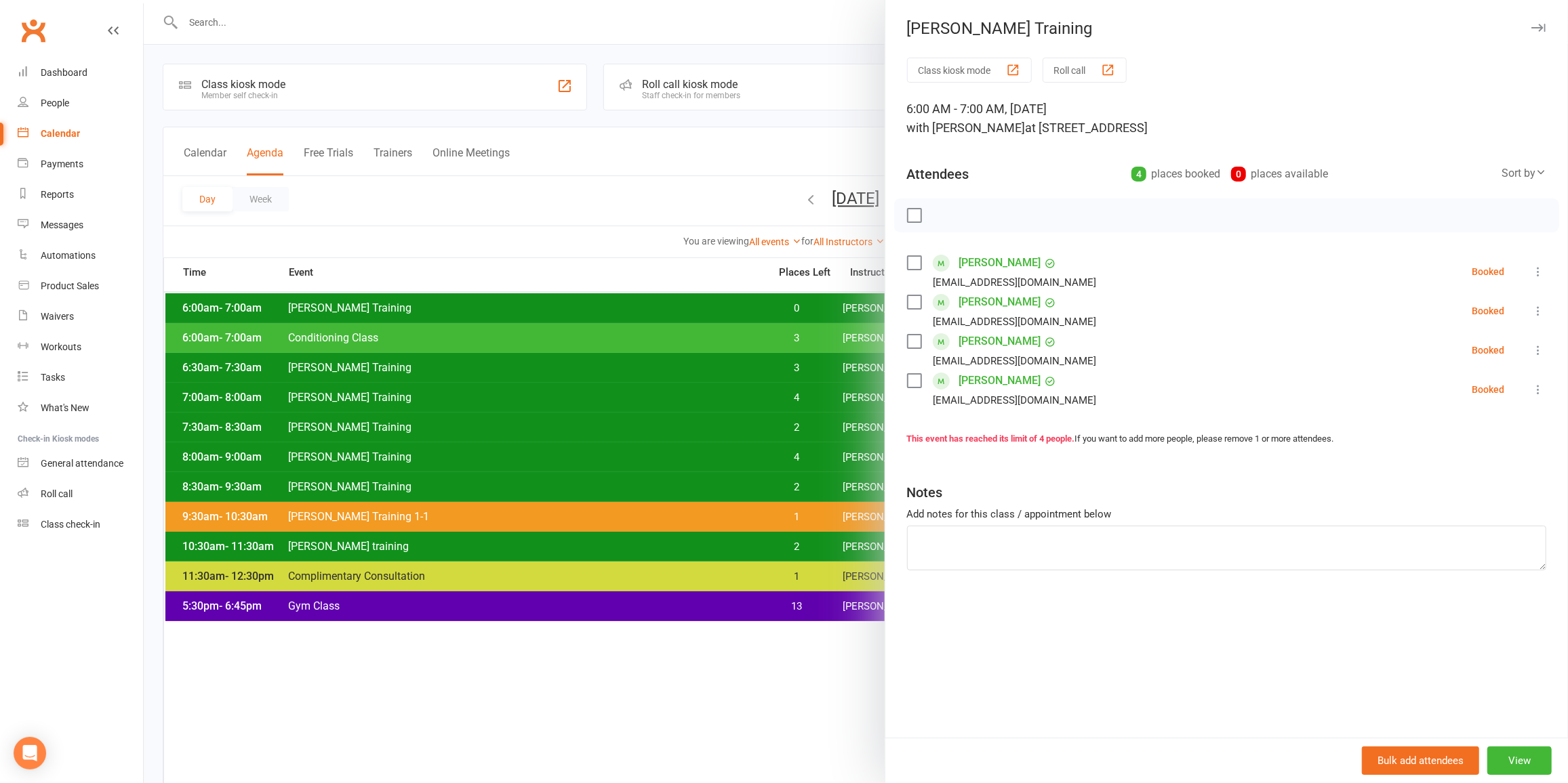
click at [816, 307] on div at bounding box center [855, 392] width 1424 height 783
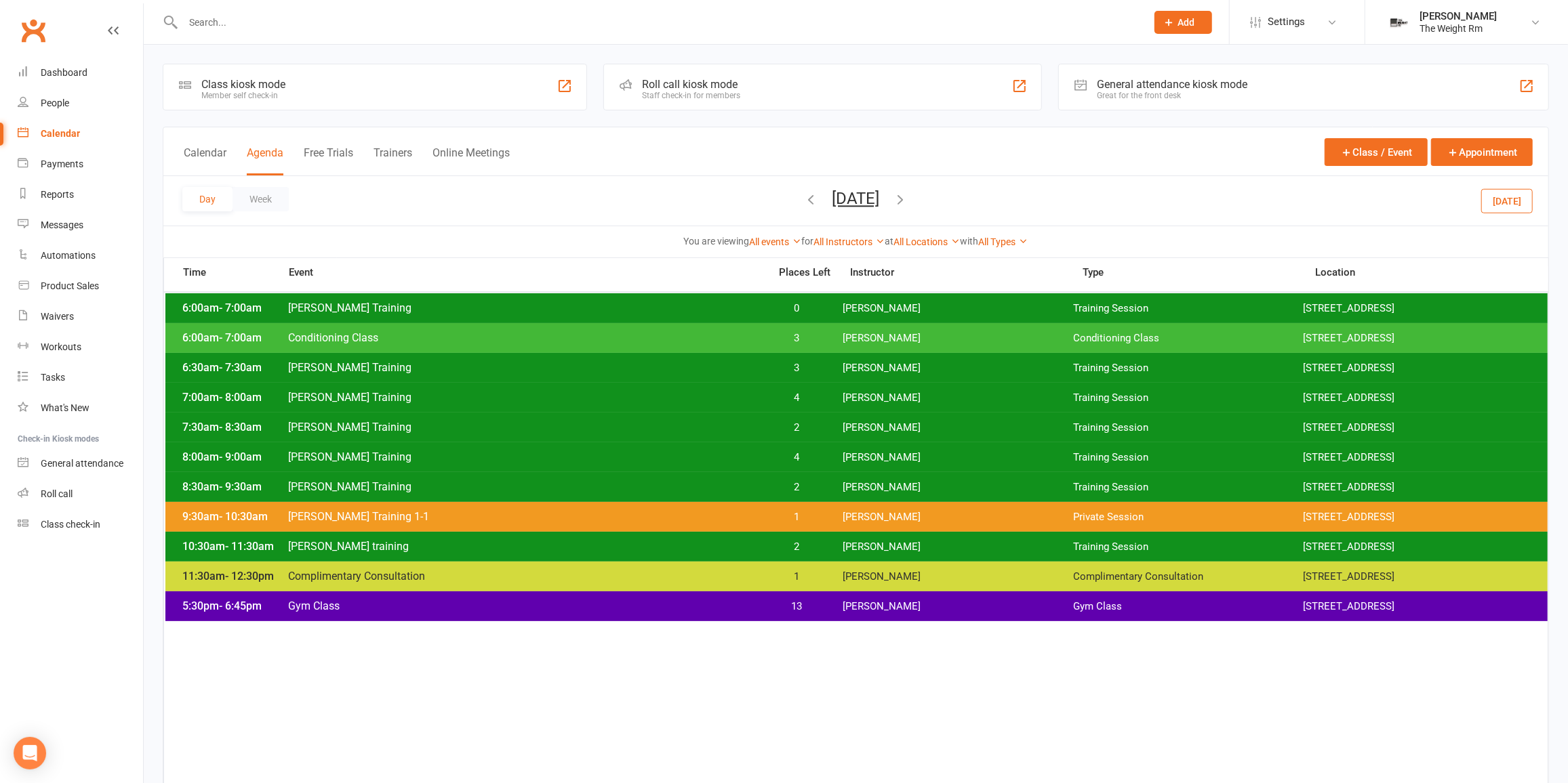
click at [816, 300] on div "6:00am - 7:00am [PERSON_NAME] Training 0 [PERSON_NAME] Training Session [STREET…" at bounding box center [856, 308] width 1382 height 30
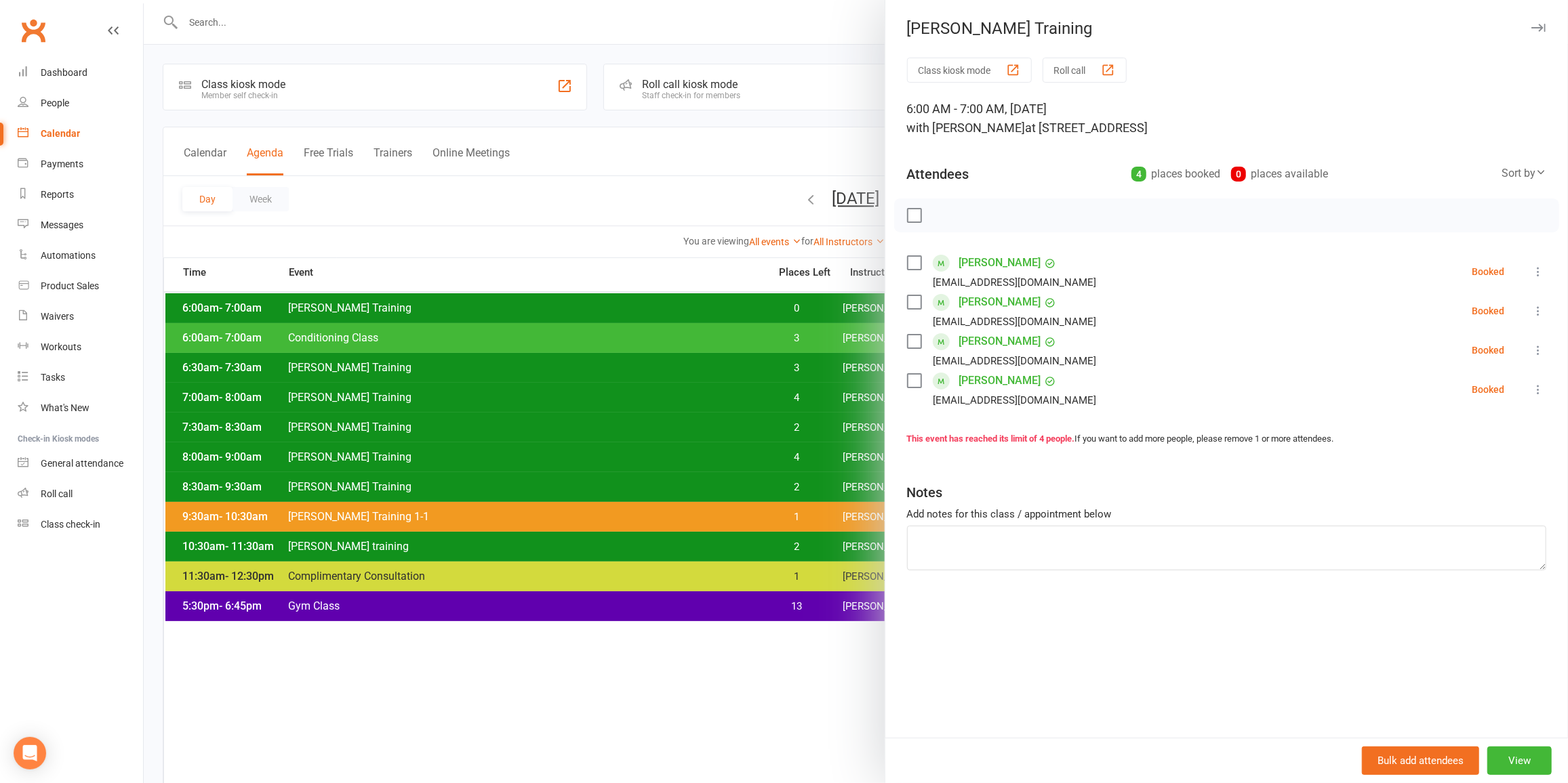
drag, startPoint x: 821, startPoint y: 329, endPoint x: 833, endPoint y: 348, distance: 22.5
click at [821, 329] on div at bounding box center [855, 392] width 1424 height 783
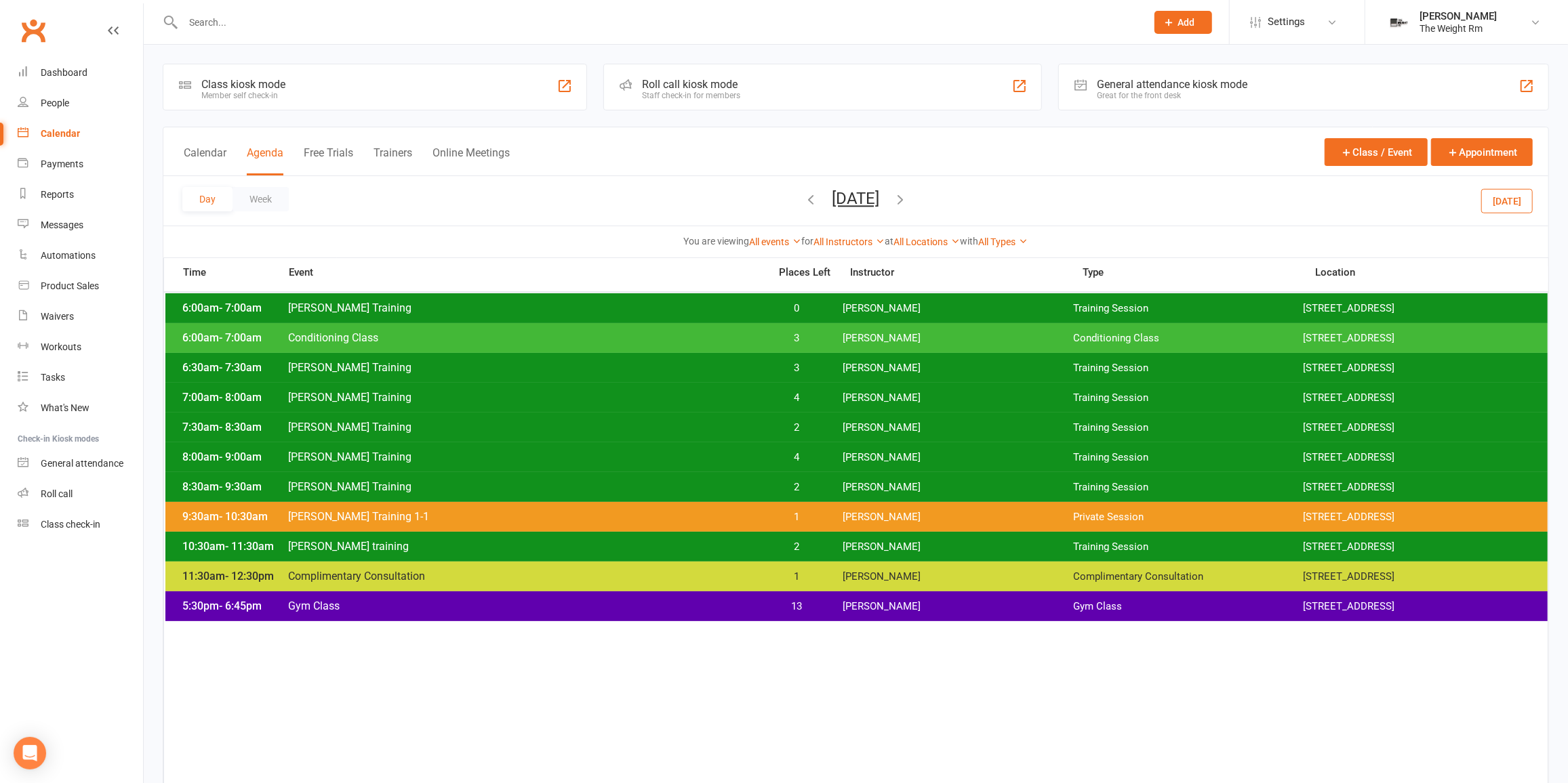
click at [841, 347] on div "6:00am - 7:00am Conditioning Class 3 [PERSON_NAME] Conditioning Class [STREET_A…" at bounding box center [856, 338] width 1382 height 30
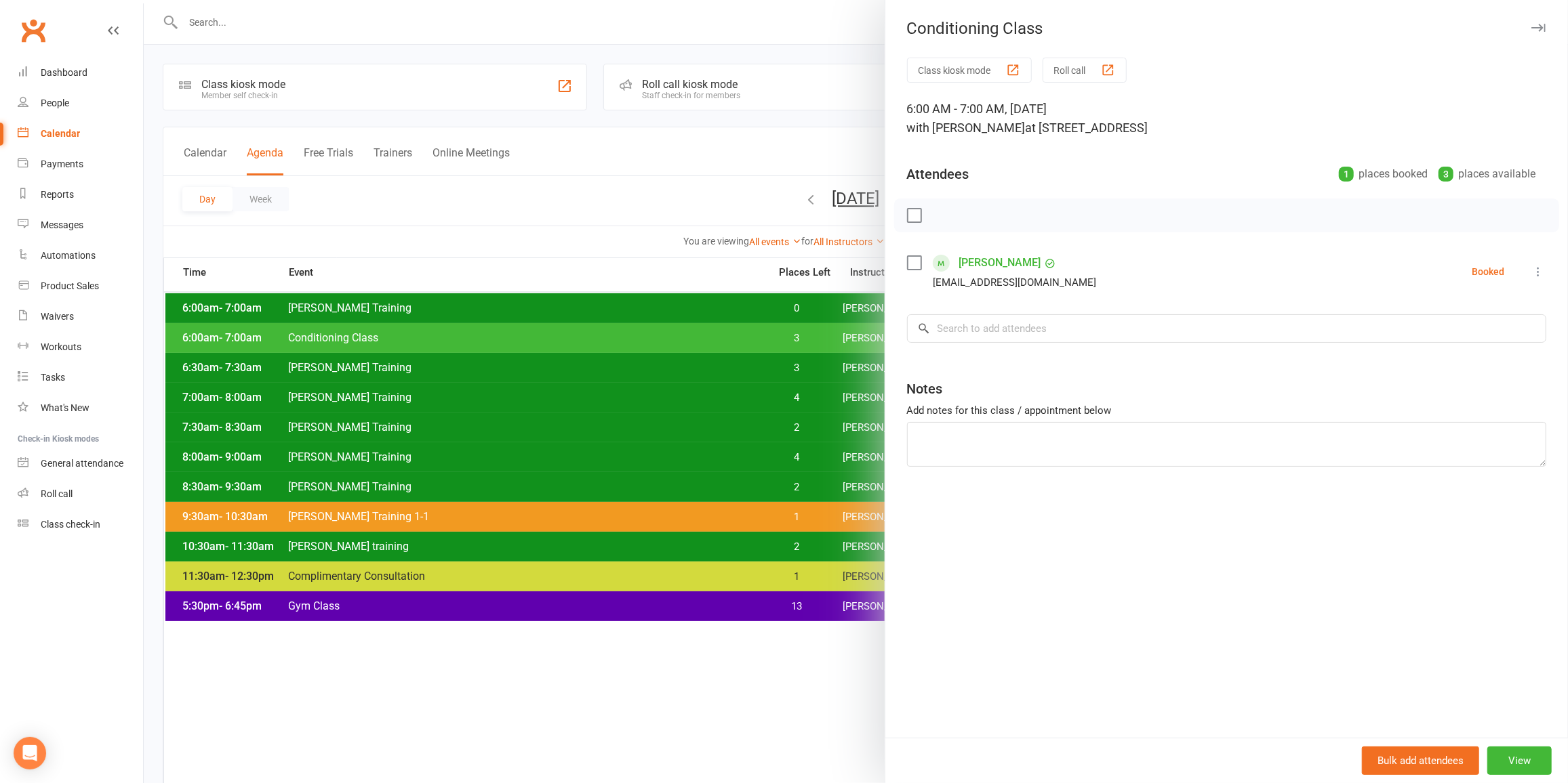
click at [849, 340] on div at bounding box center [855, 392] width 1424 height 783
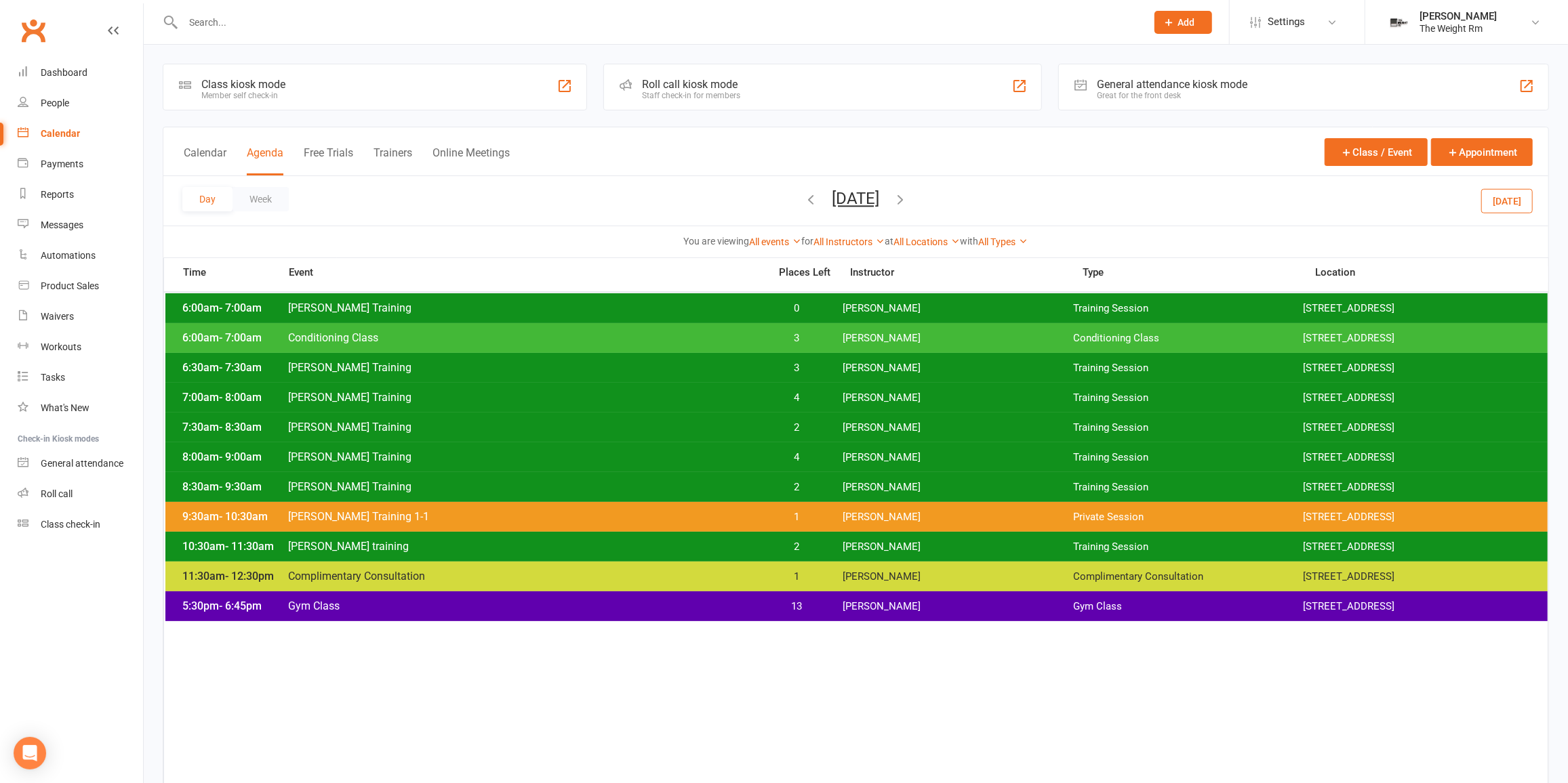
click at [851, 372] on span "[PERSON_NAME]" at bounding box center [957, 367] width 231 height 12
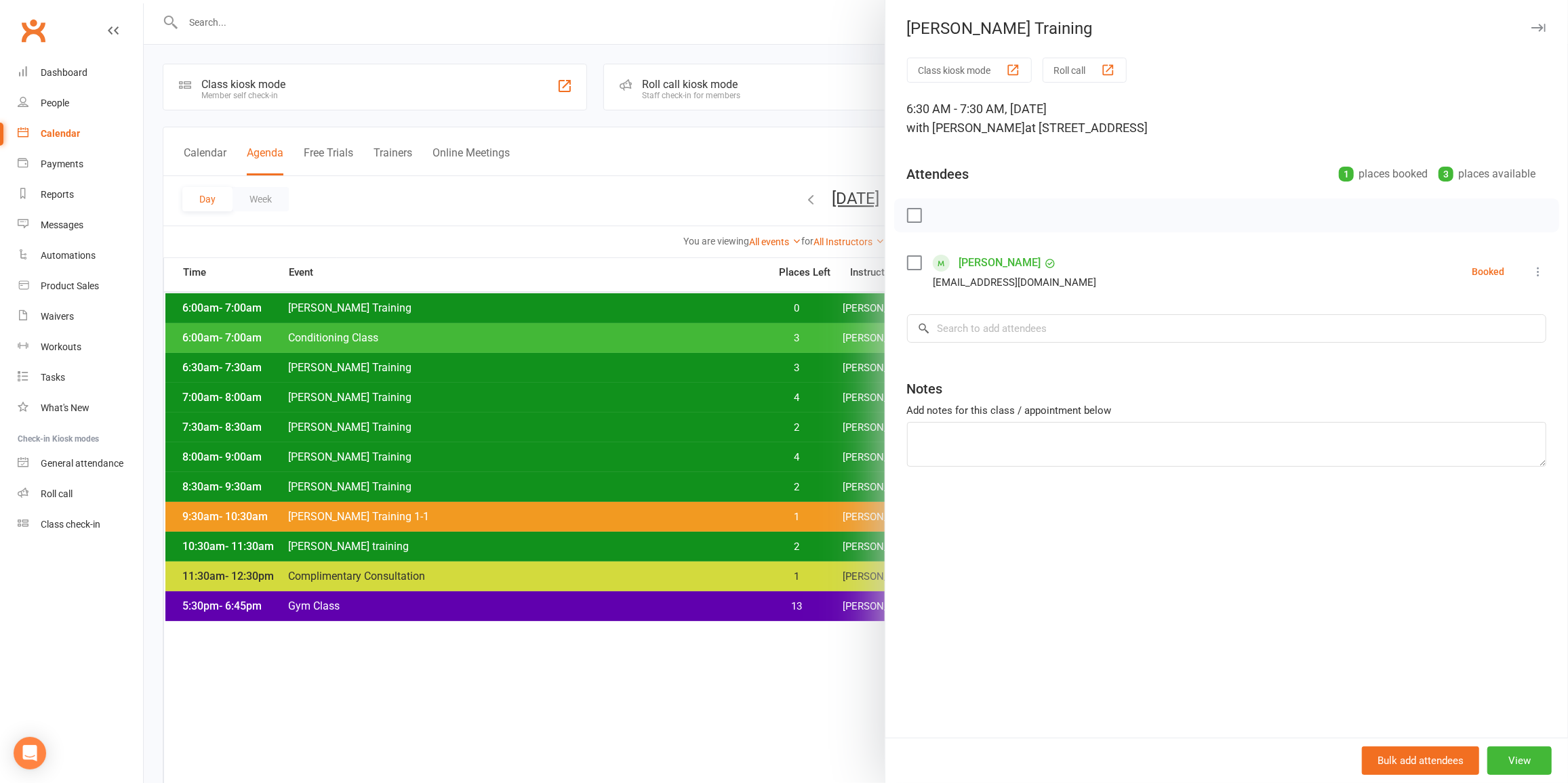
click at [657, 326] on div at bounding box center [855, 392] width 1424 height 783
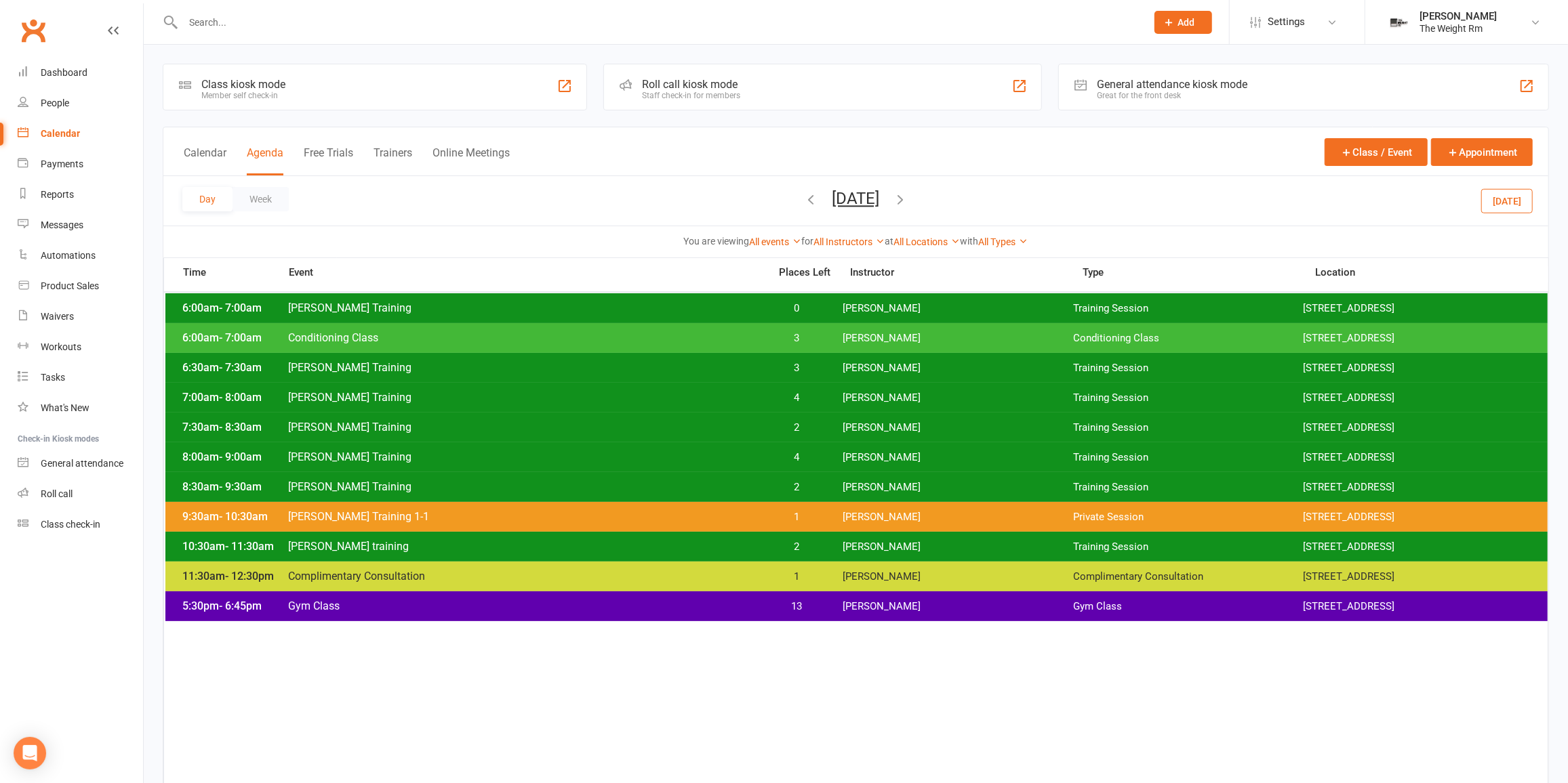
click at [727, 380] on div "6:30am - 7:30am [PERSON_NAME] Training 3 [PERSON_NAME] Training Session [STREET…" at bounding box center [856, 368] width 1382 height 30
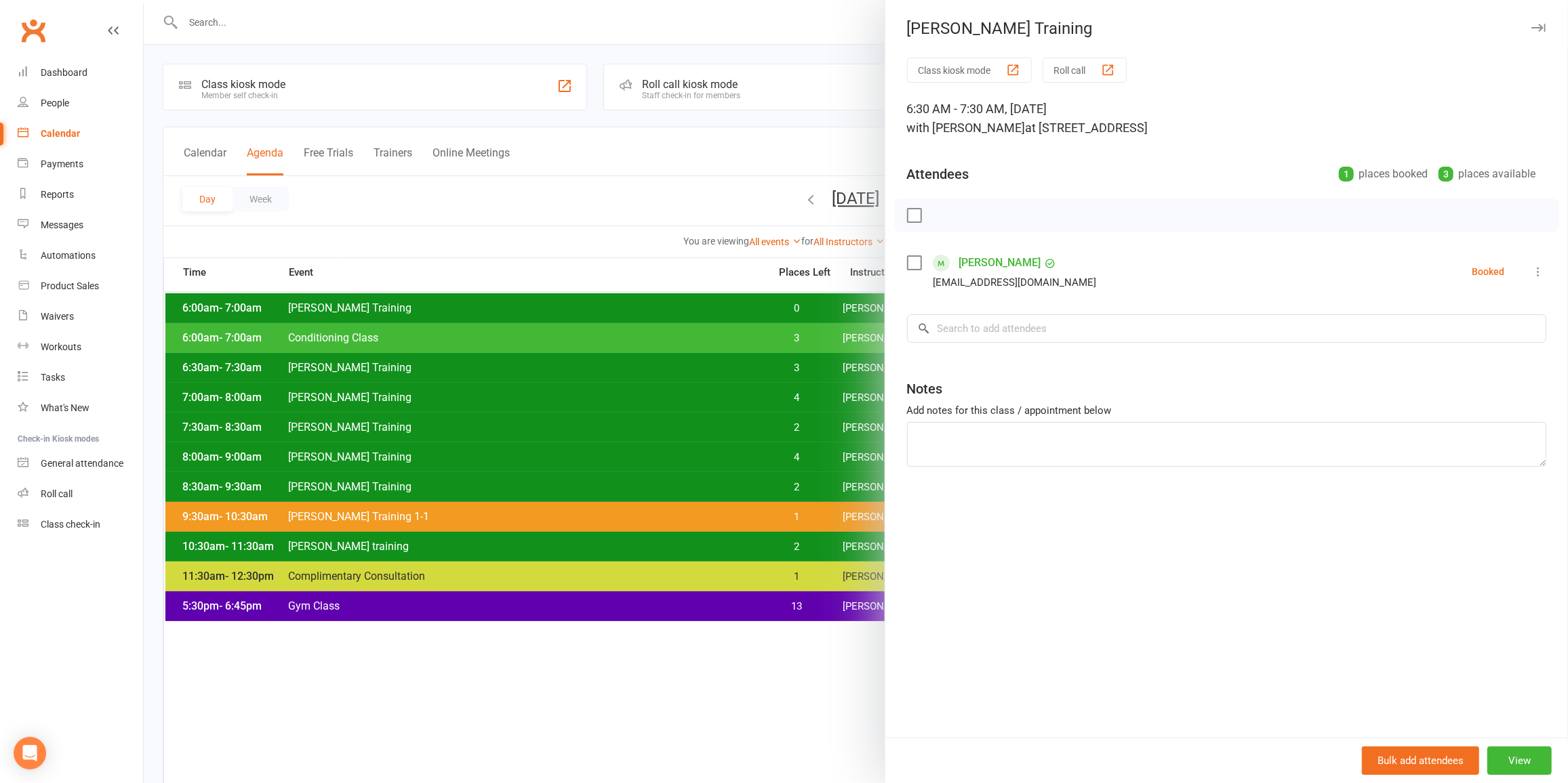
click at [714, 365] on div at bounding box center [855, 392] width 1424 height 783
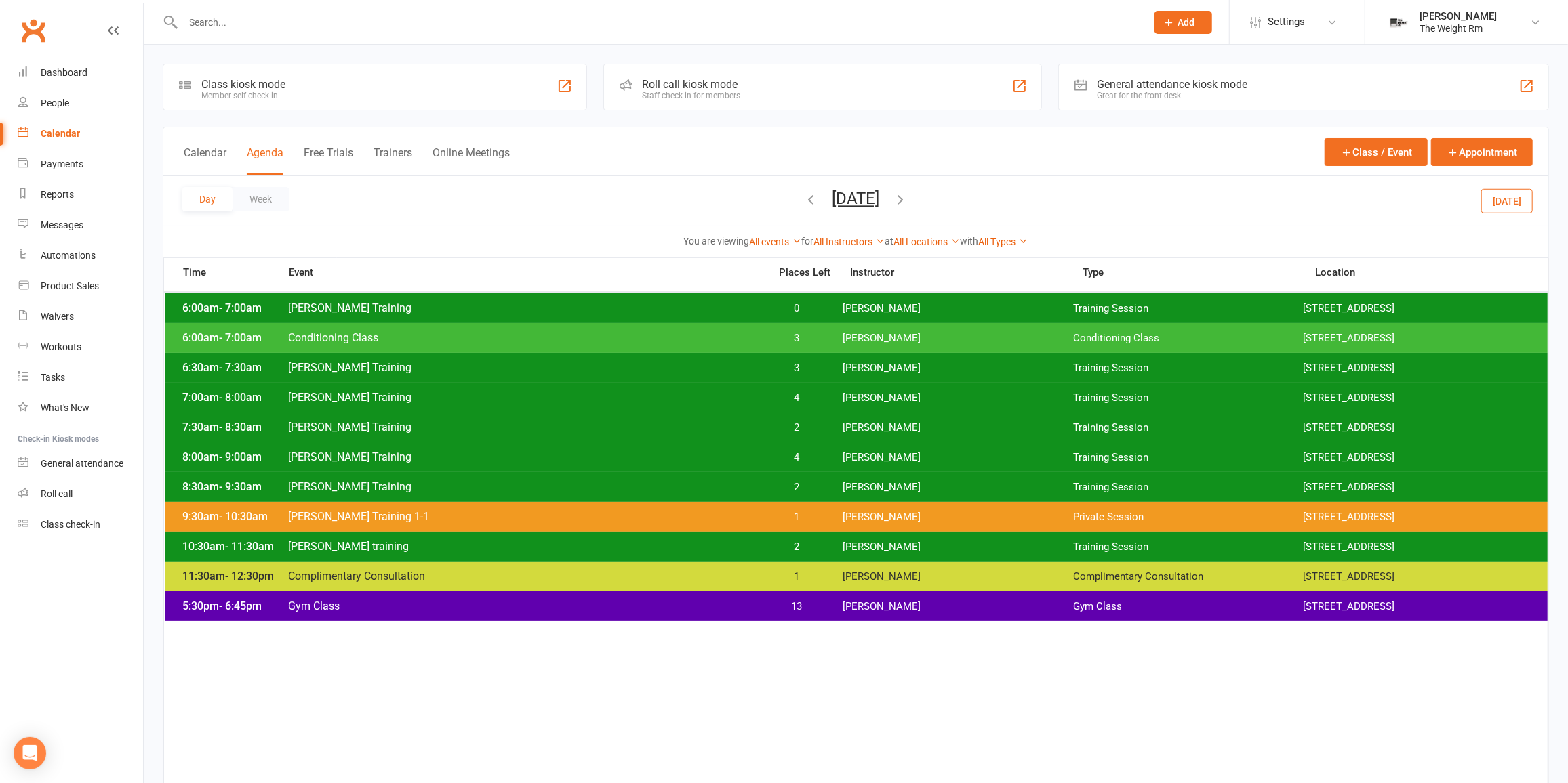
click at [738, 446] on div "8:00am - 9:00am [PERSON_NAME] Training 4 [PERSON_NAME] Training Session [STREET…" at bounding box center [856, 457] width 1382 height 30
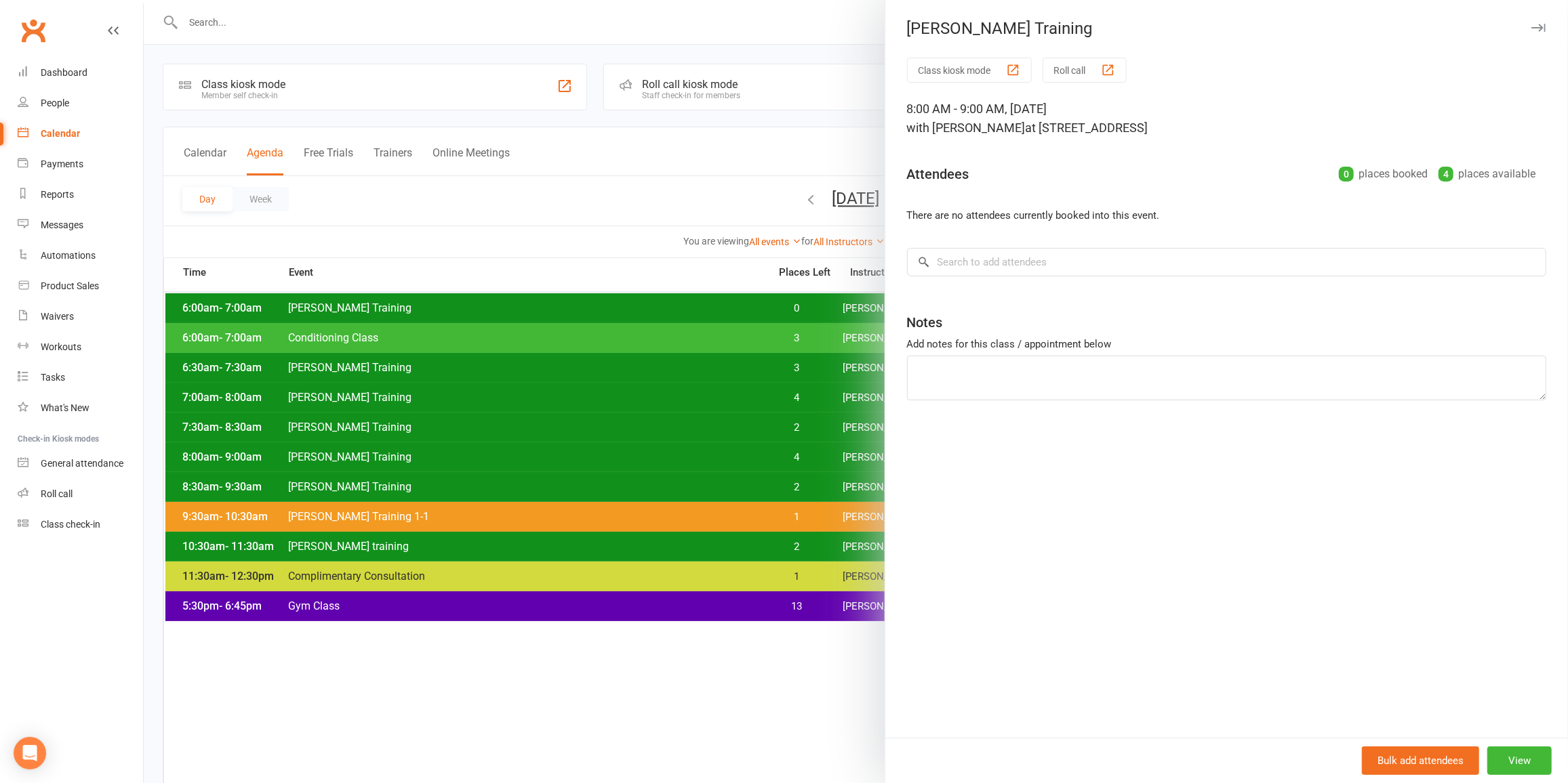
click at [736, 440] on div at bounding box center [855, 392] width 1424 height 783
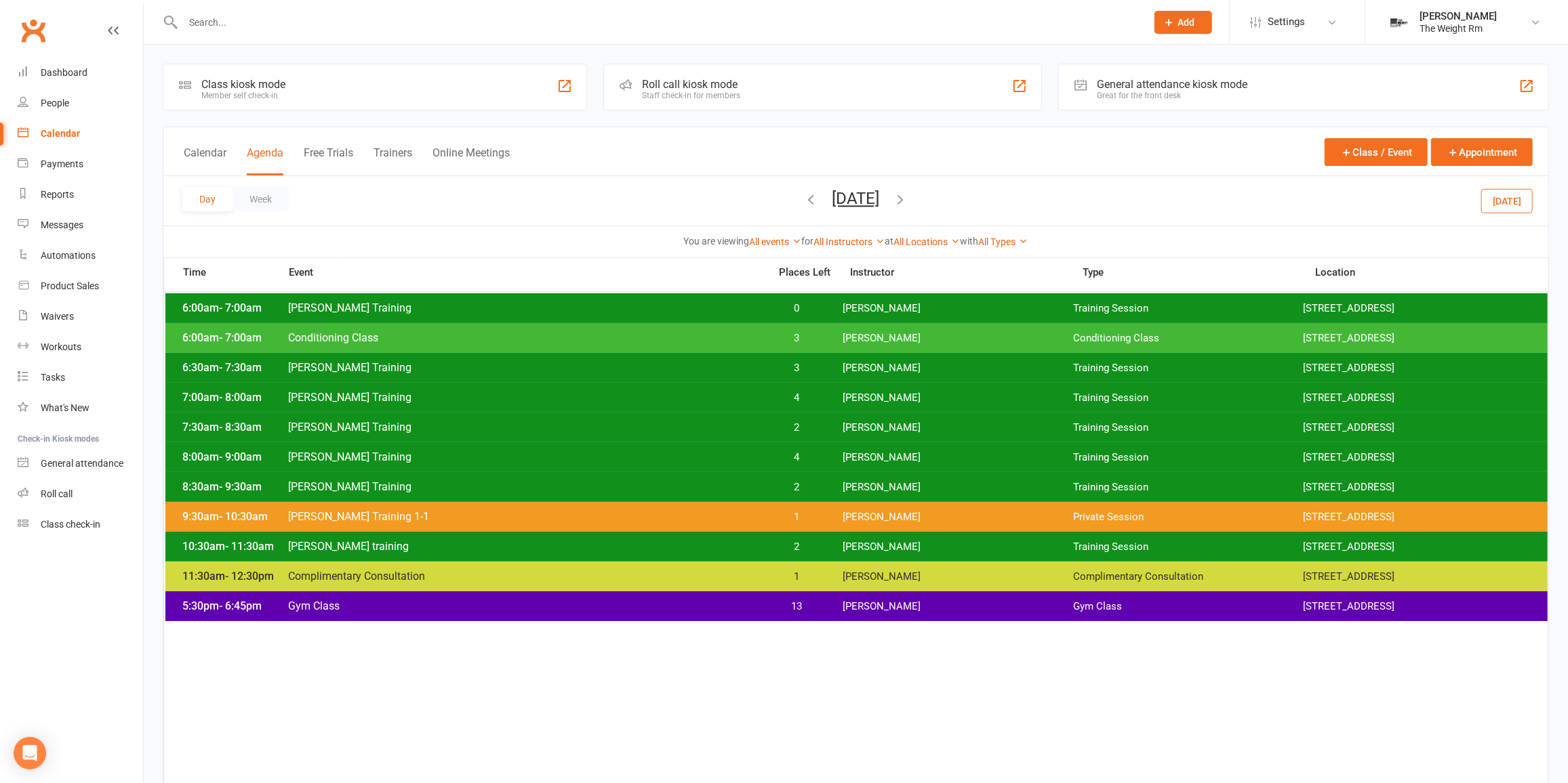
click at [741, 433] on div "7:30am - 8:30am [PERSON_NAME] Training 2 [PERSON_NAME] Training Session [STREET…" at bounding box center [856, 427] width 1382 height 30
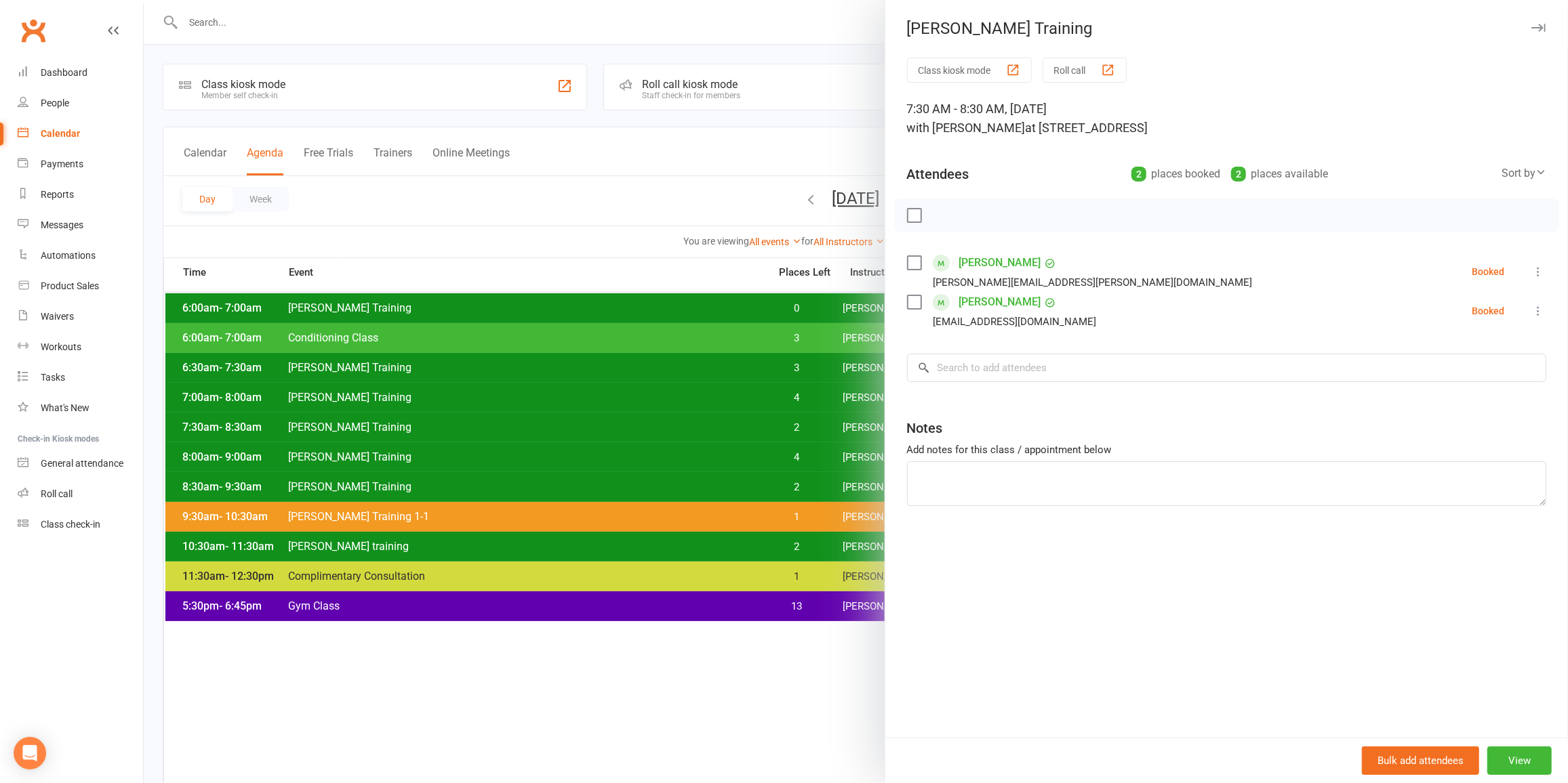
click at [741, 433] on div at bounding box center [855, 392] width 1424 height 783
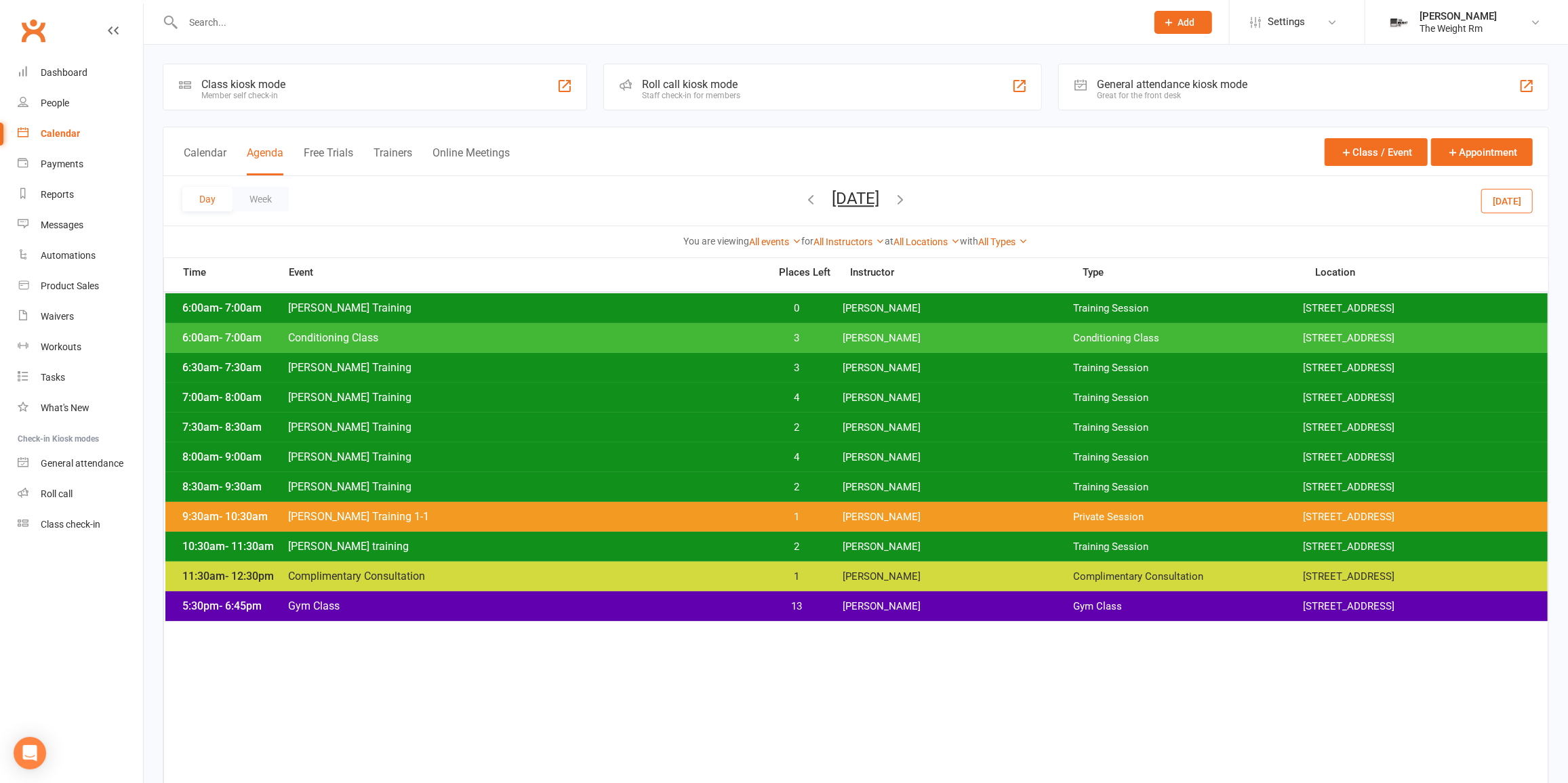
click at [790, 365] on span "3" at bounding box center [796, 367] width 71 height 12
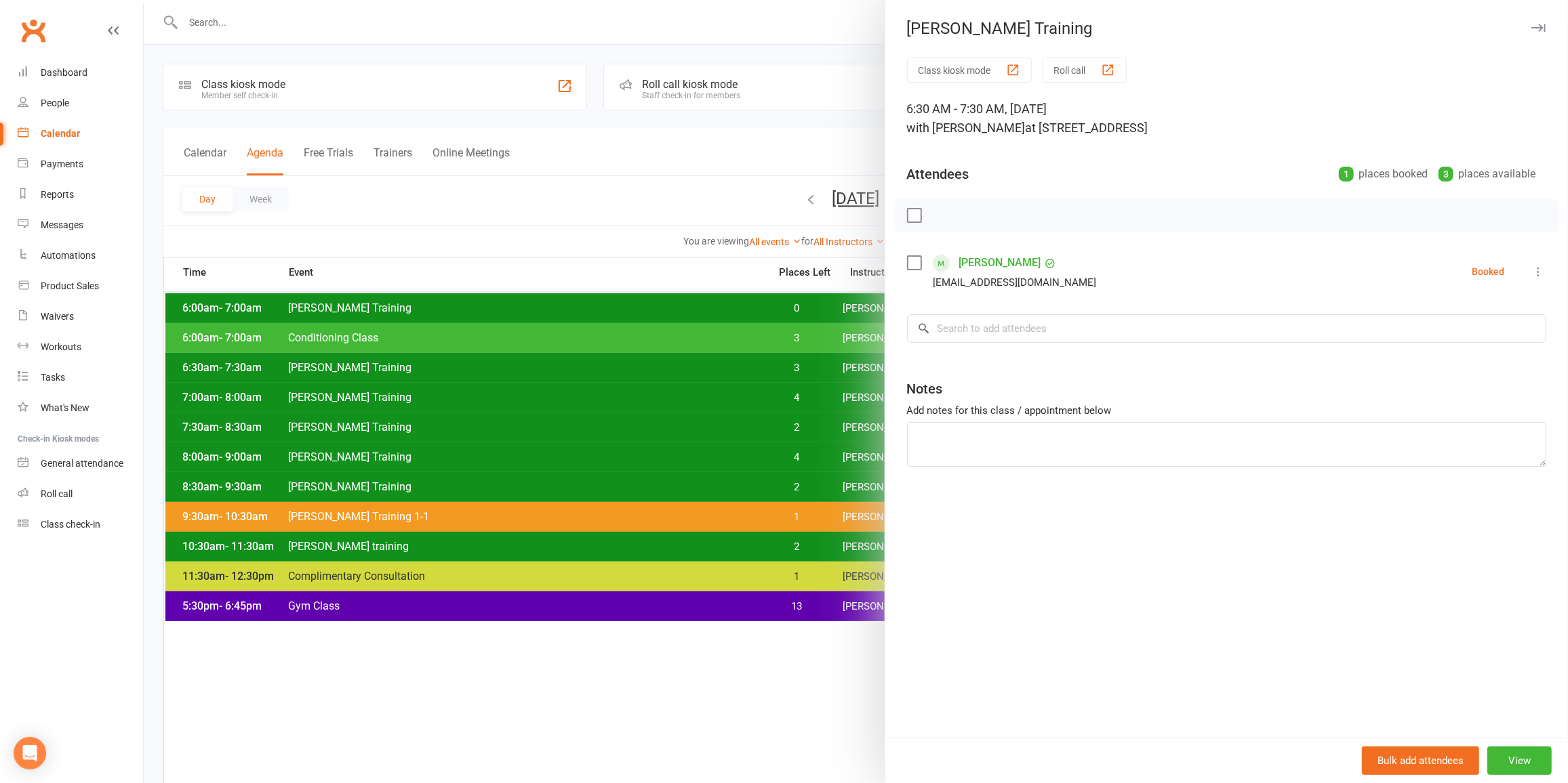
click at [789, 365] on div at bounding box center [855, 392] width 1424 height 783
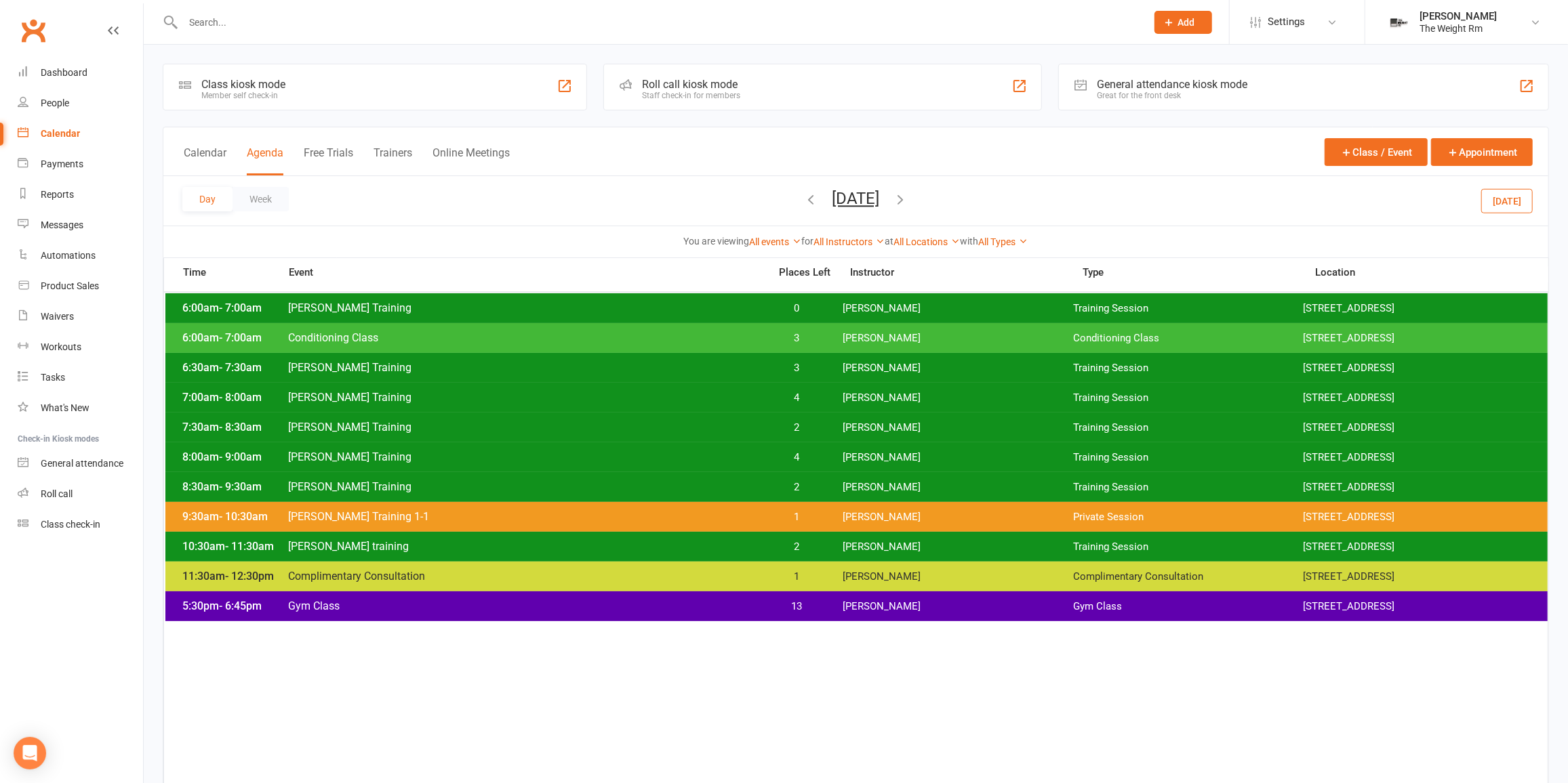
click at [780, 417] on div "7:30am - 8:30am [PERSON_NAME] Training 2 [PERSON_NAME] Training Session [STREET…" at bounding box center [856, 427] width 1382 height 30
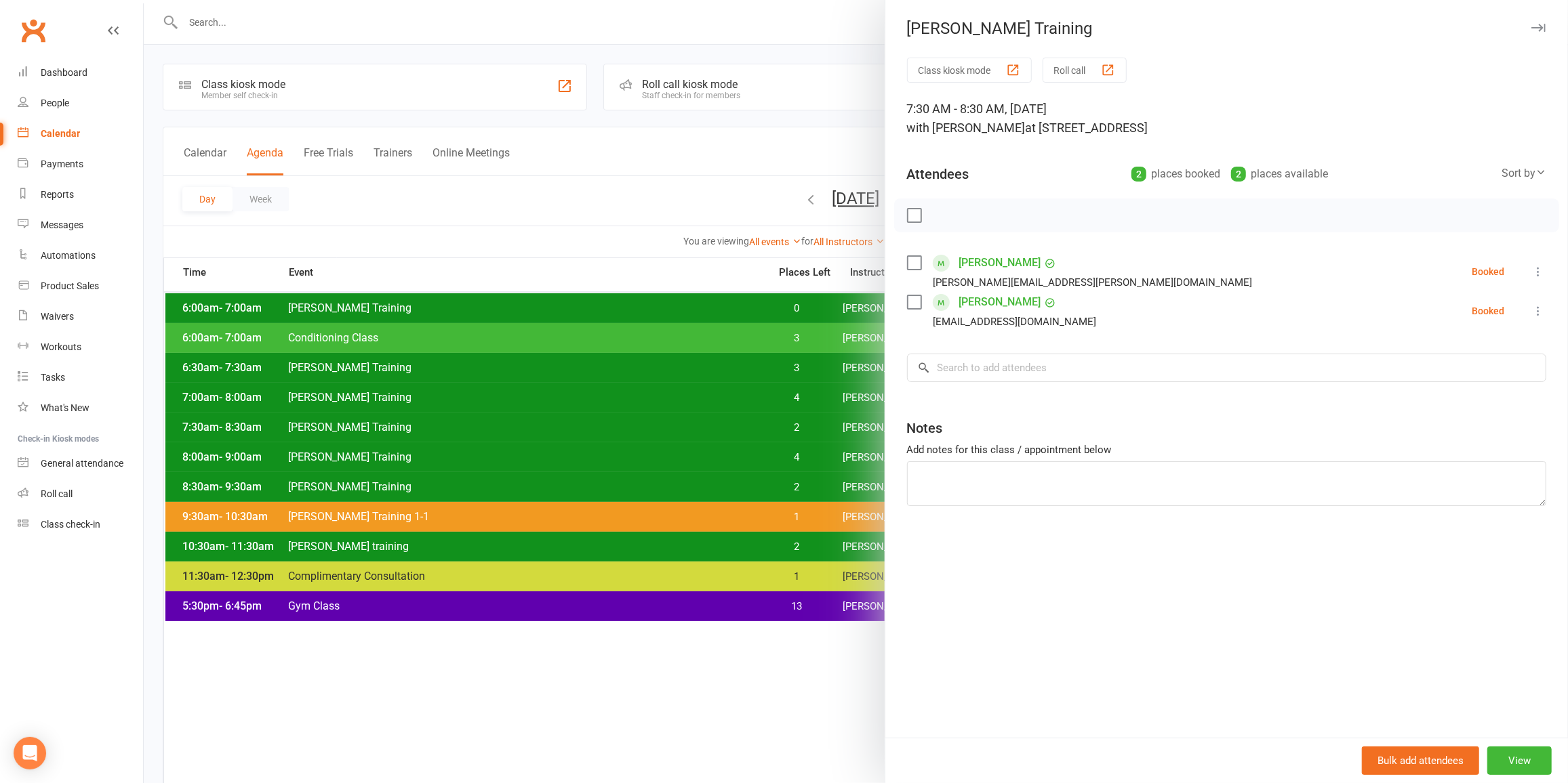
click at [780, 420] on div at bounding box center [855, 392] width 1424 height 783
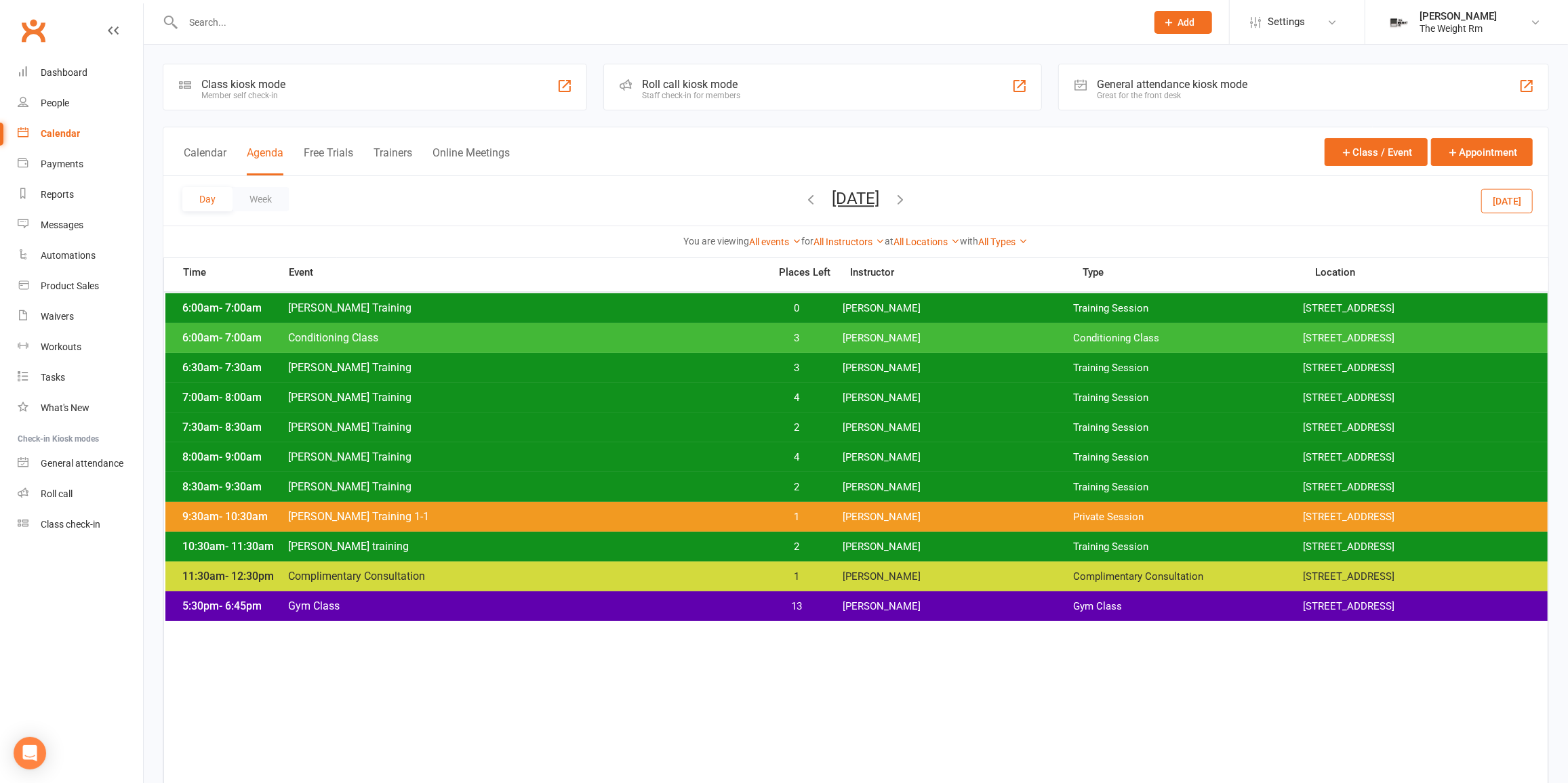
click at [793, 485] on span "2" at bounding box center [796, 487] width 71 height 12
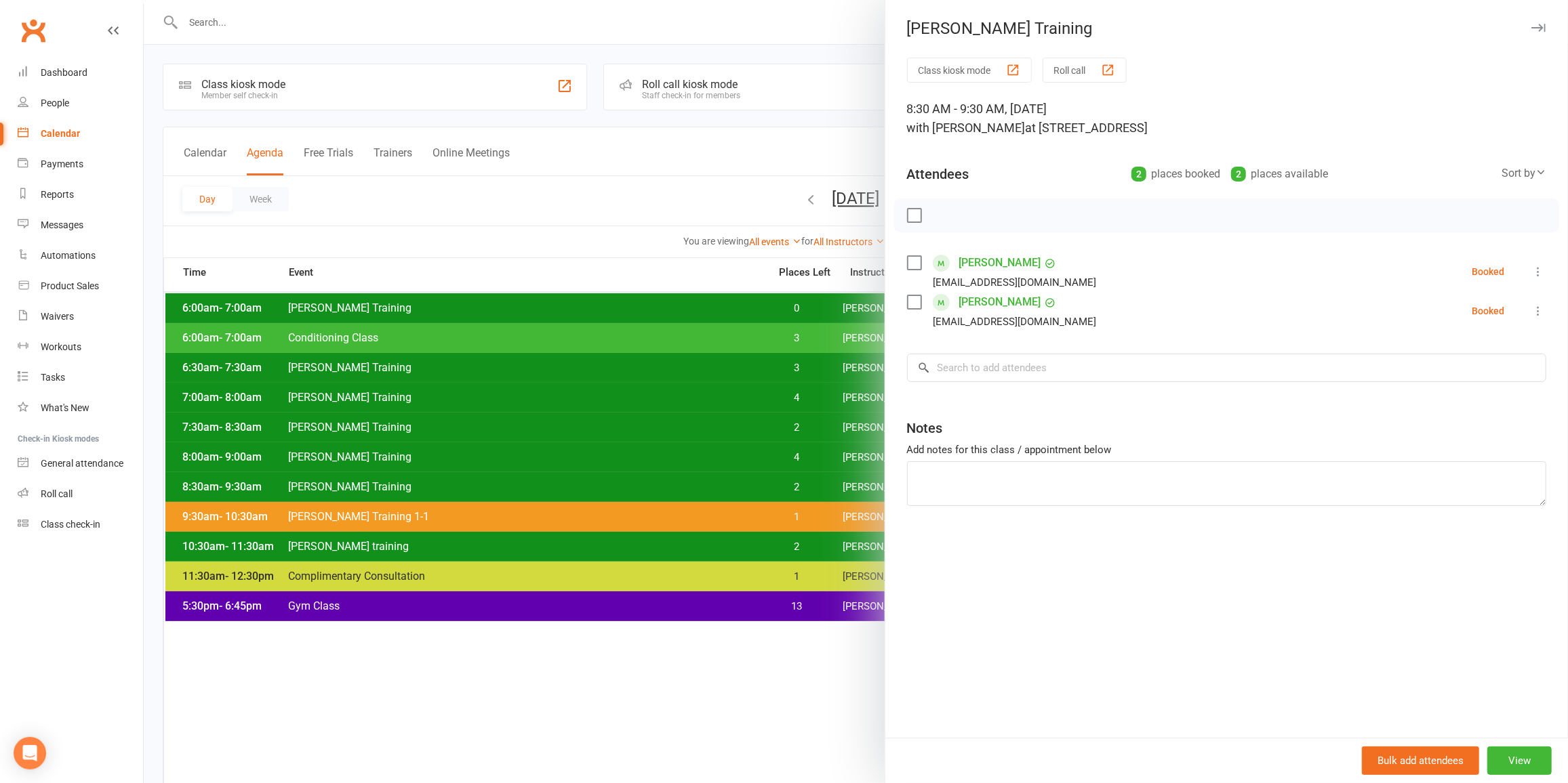
click at [793, 485] on div at bounding box center [855, 392] width 1424 height 783
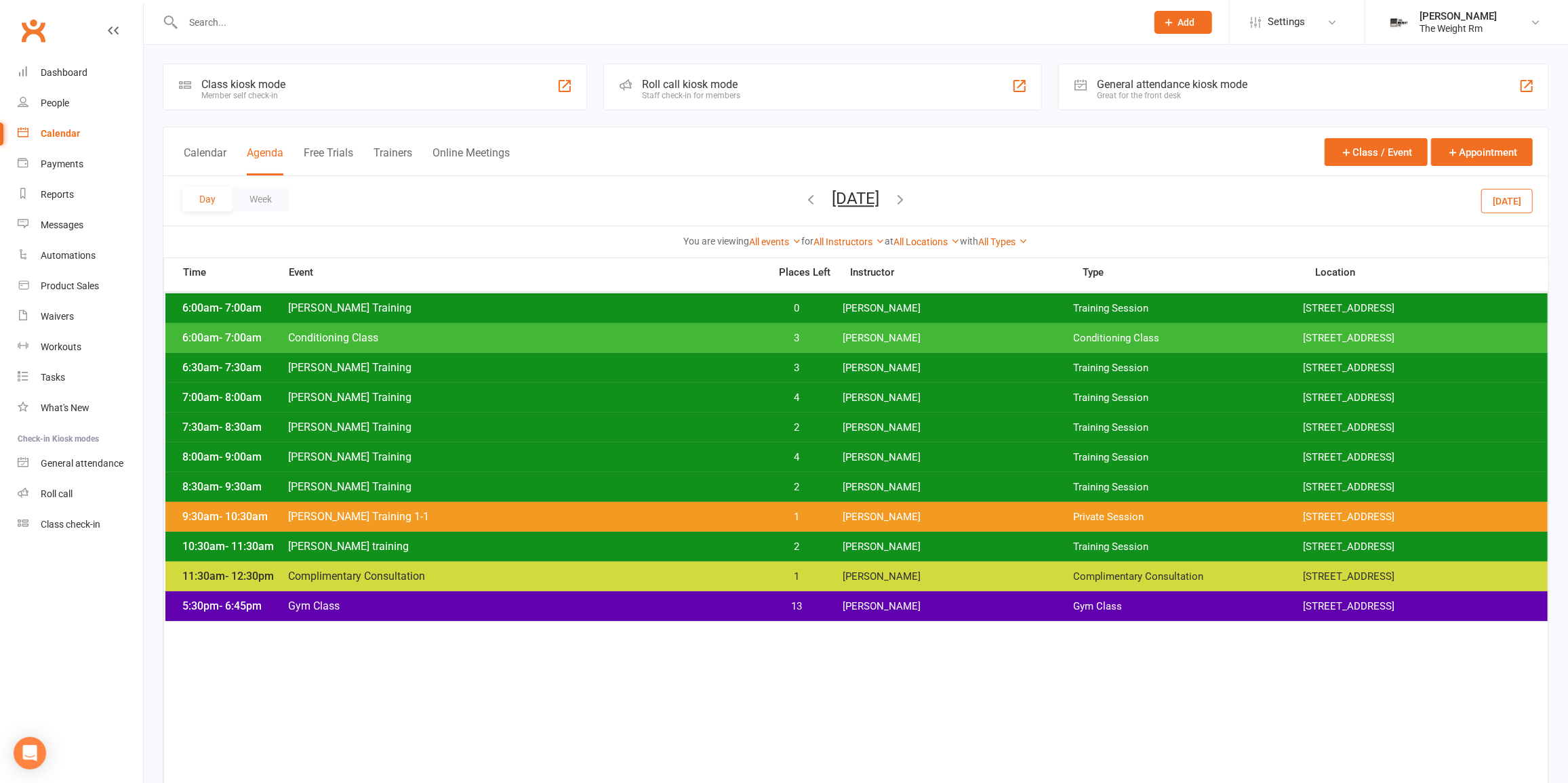
click at [795, 538] on div "10:30am - 11:30am [PERSON_NAME] training 2 [PERSON_NAME] Training Session [STRE…" at bounding box center [856, 547] width 1382 height 30
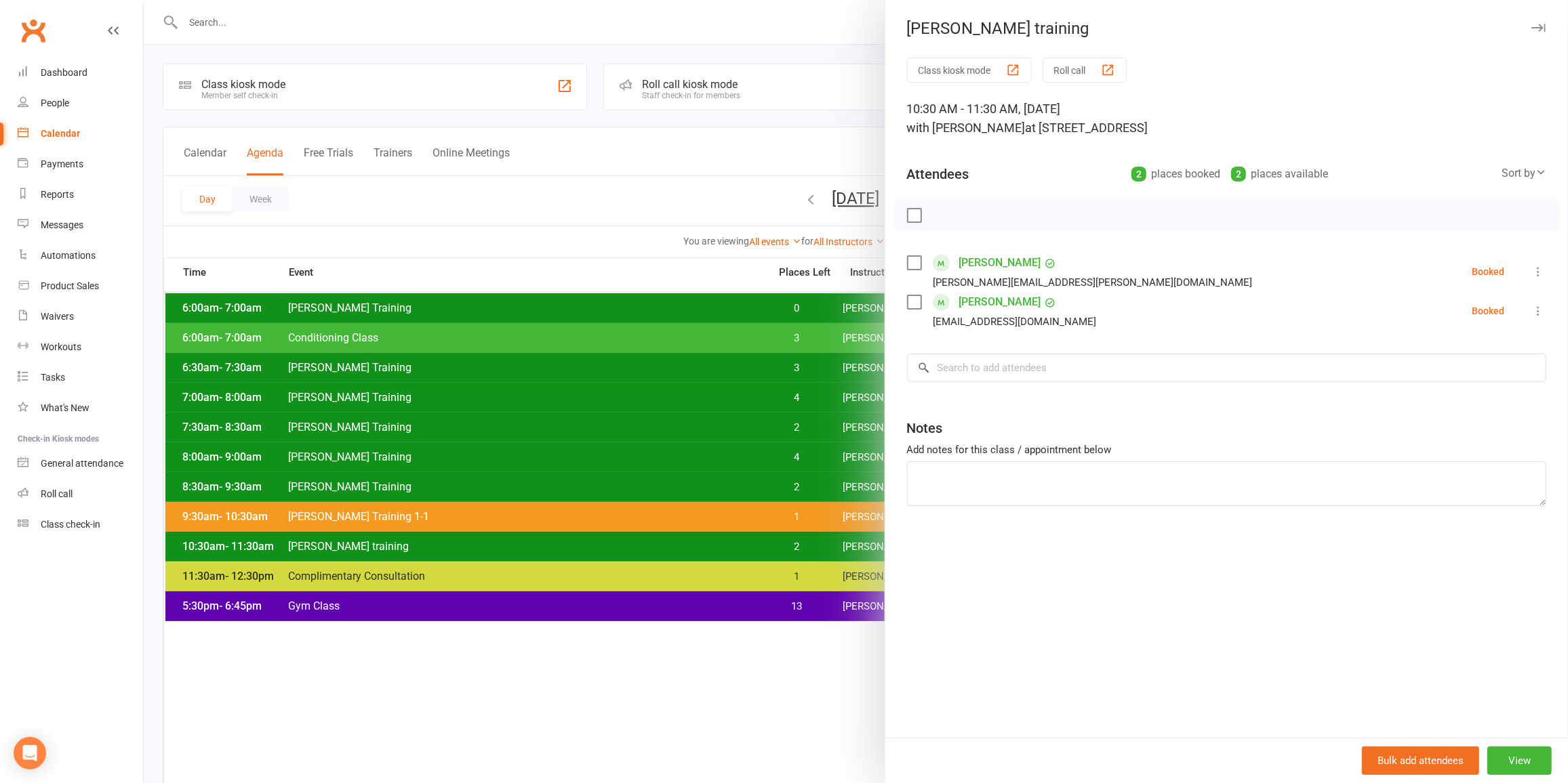
click at [717, 306] on div at bounding box center [855, 392] width 1424 height 783
